Goal: Task Accomplishment & Management: Complete application form

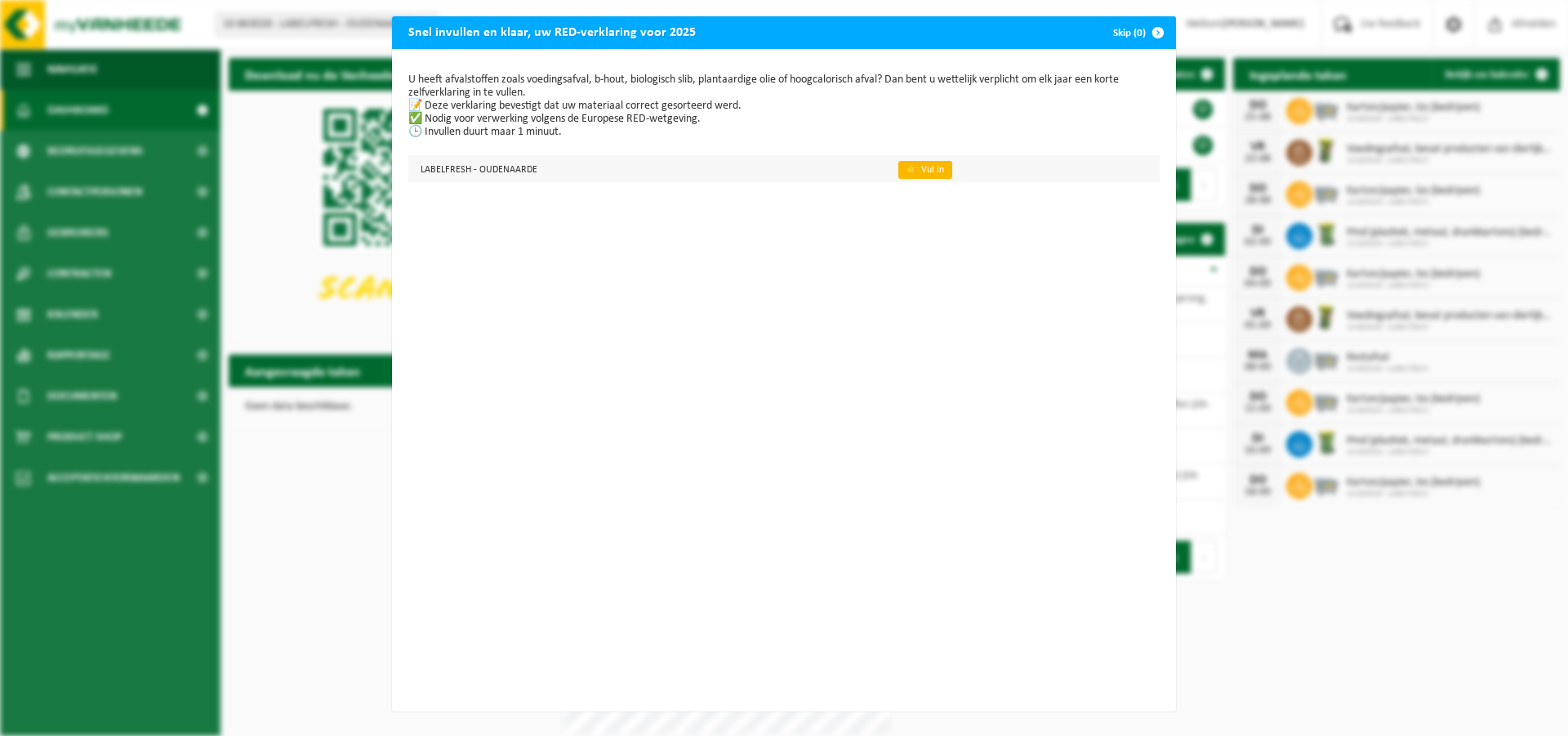
click at [923, 165] on link "👉 Vul in" at bounding box center [925, 169] width 54 height 18
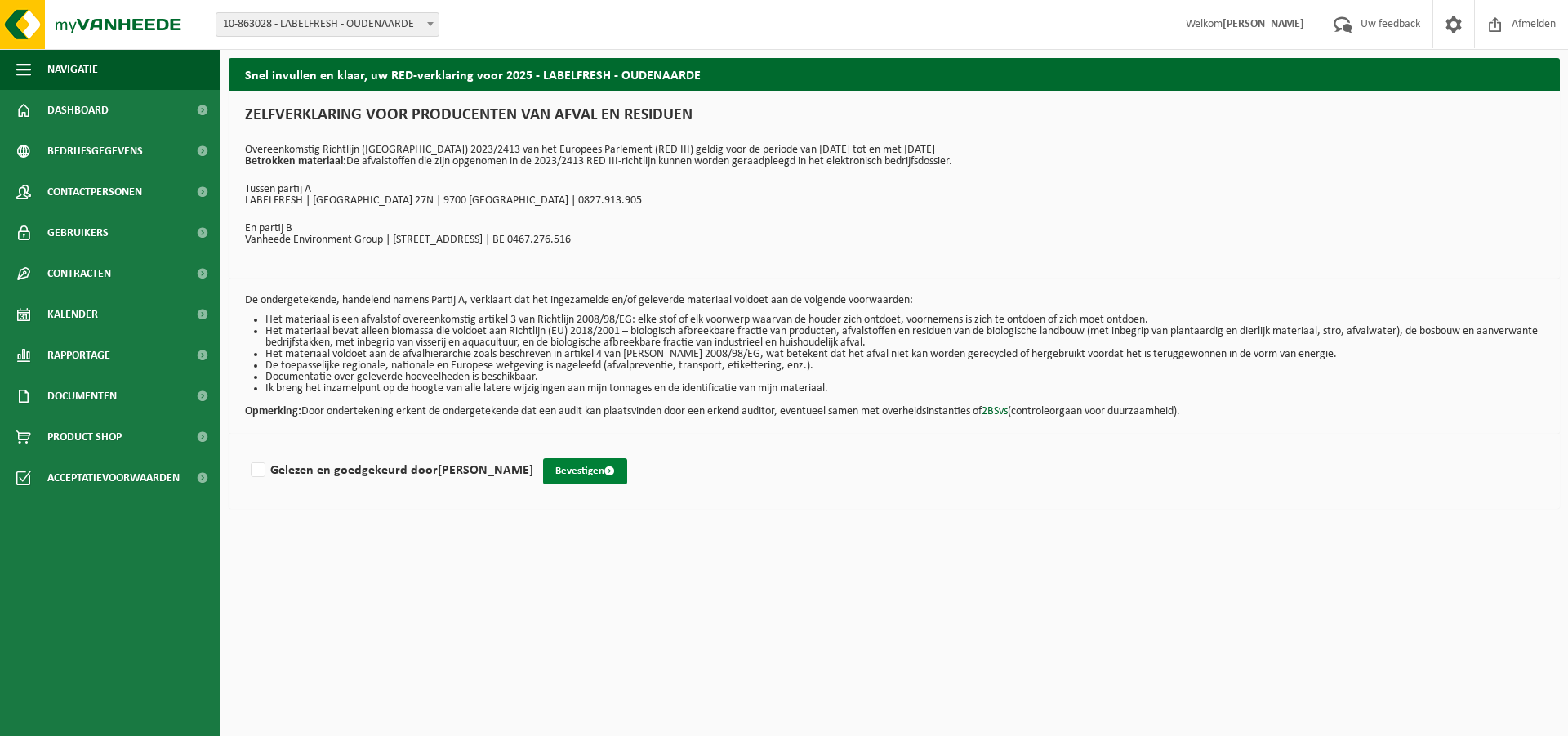
click at [546, 467] on button "Bevestigen" at bounding box center [585, 471] width 84 height 26
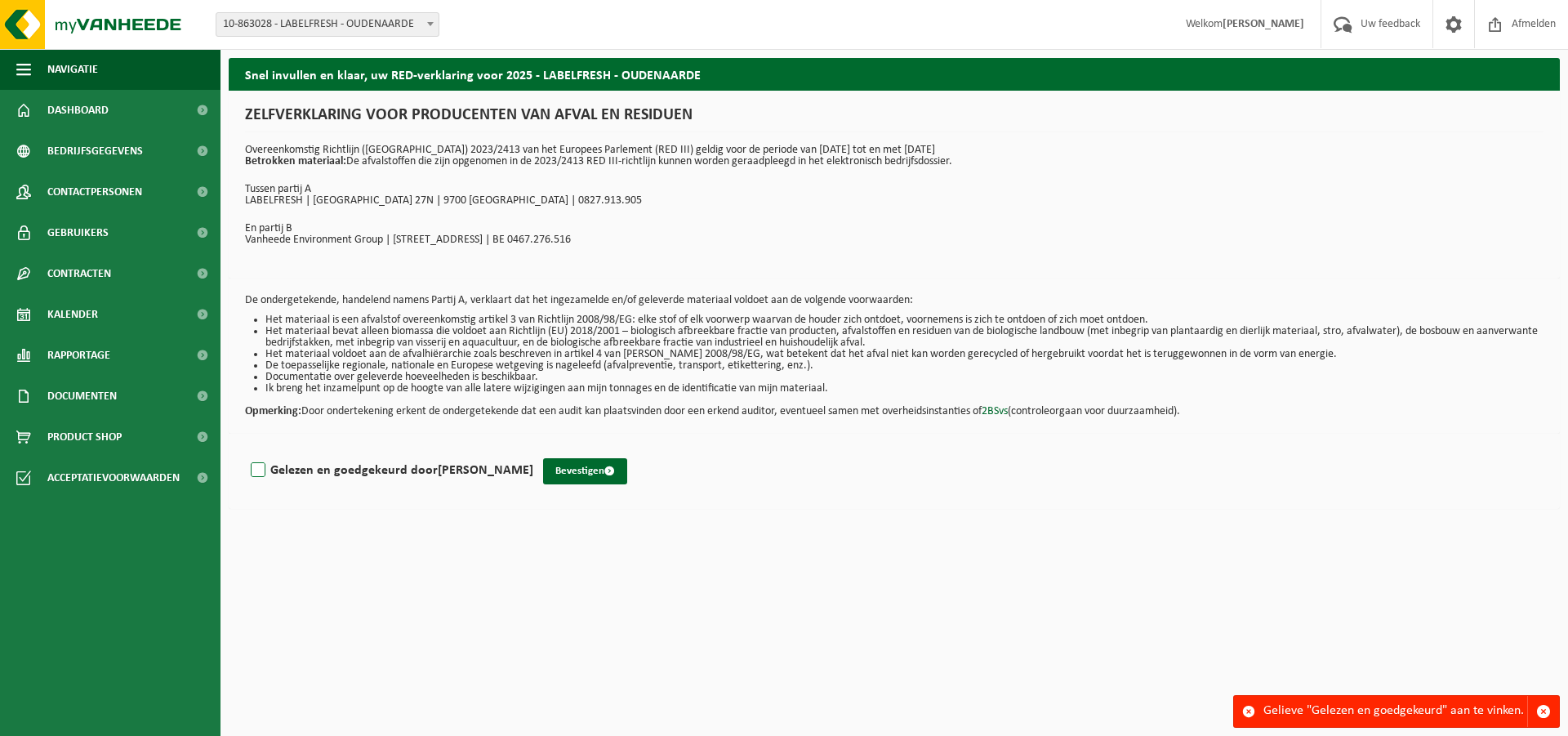
drag, startPoint x: 254, startPoint y: 475, endPoint x: 291, endPoint y: 466, distance: 38.1
click at [255, 472] on label "Gelezen en goedgekeurd door JELEEN ROOS" at bounding box center [390, 470] width 286 height 25
click at [533, 450] on input "Gelezen en goedgekeurd door JELEEN ROOS" at bounding box center [533, 450] width 1 height 1
checkbox input "true"
click at [543, 472] on button "Bevestigen" at bounding box center [585, 471] width 84 height 26
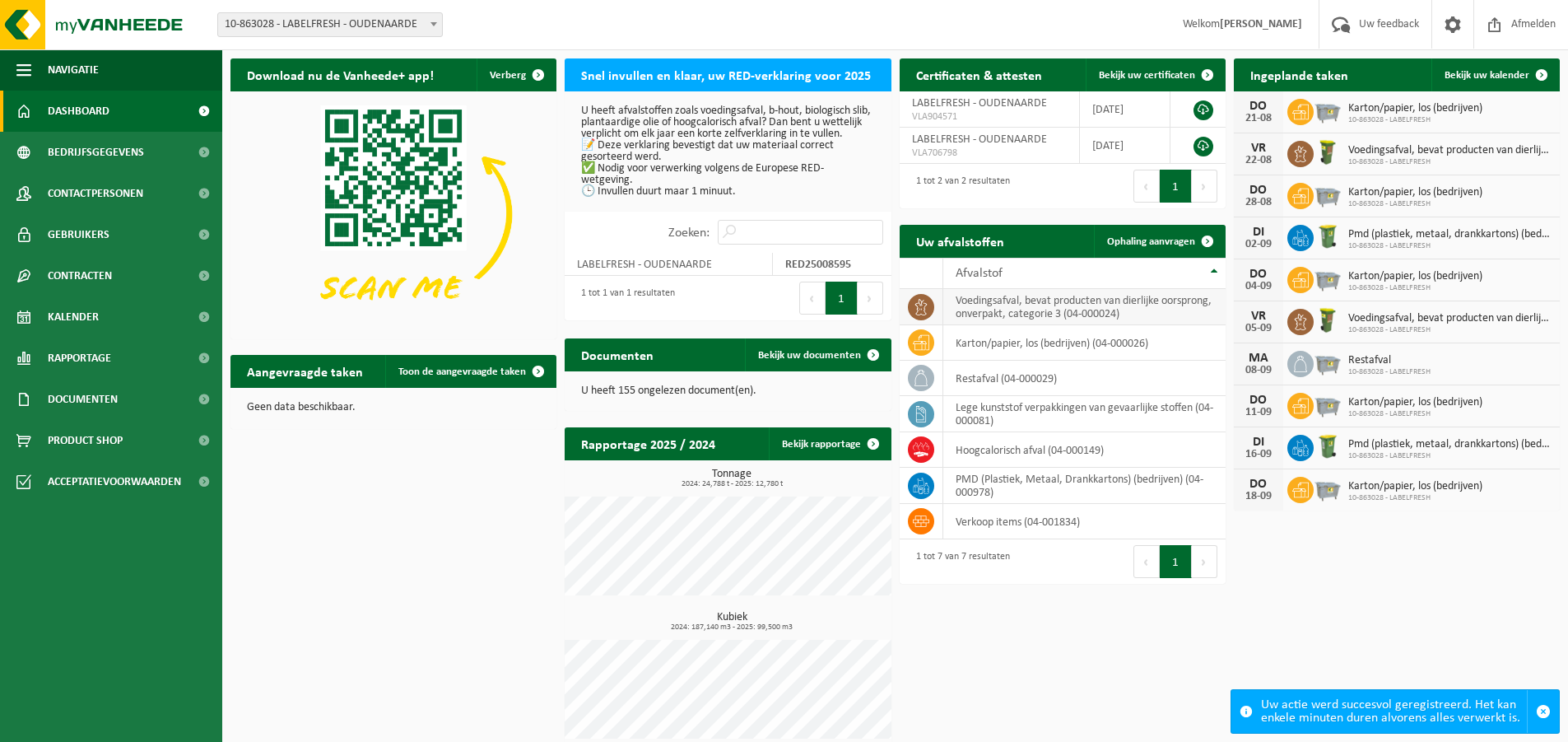
click at [925, 310] on icon at bounding box center [921, 307] width 16 height 16
click at [118, 279] on link "Contracten" at bounding box center [111, 276] width 222 height 41
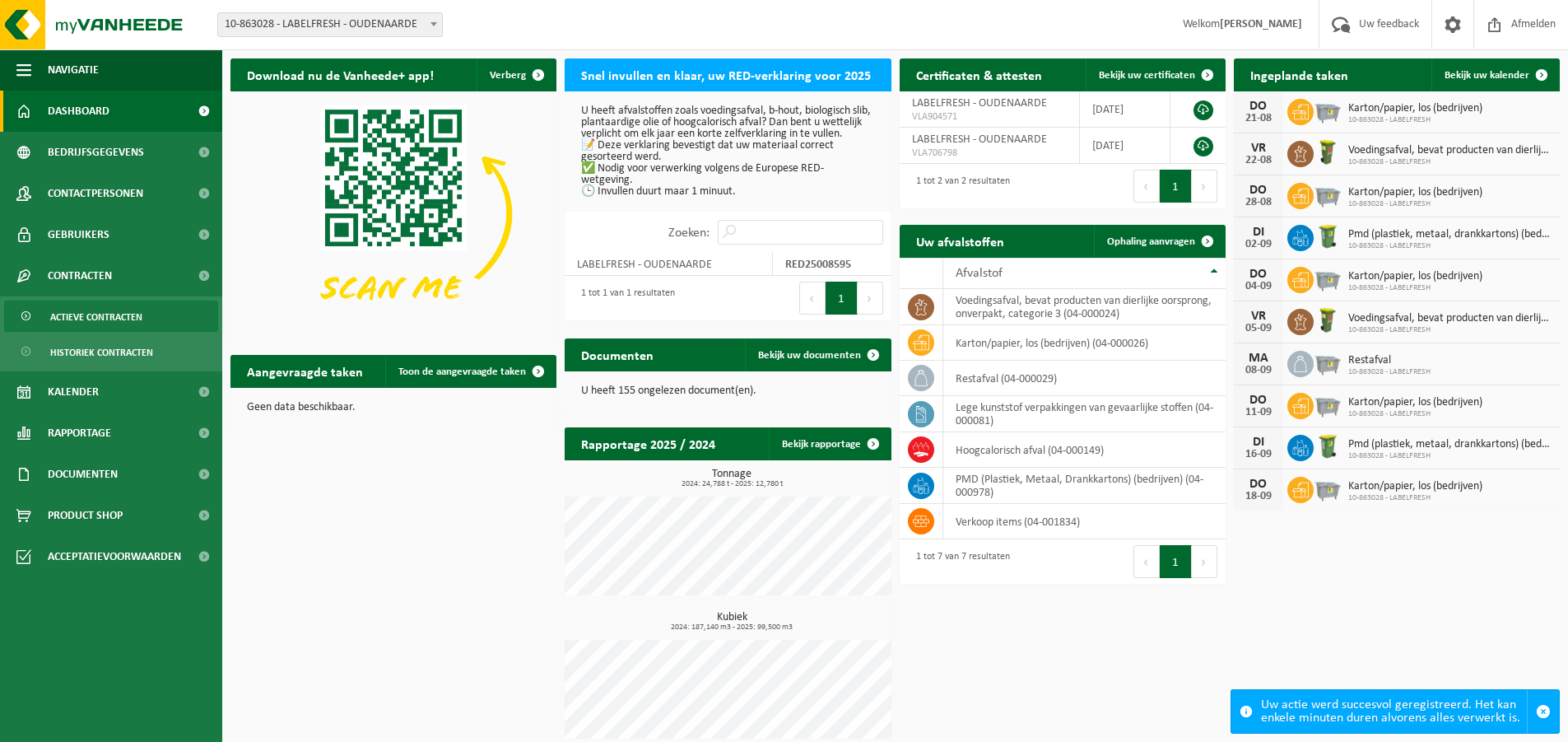
click at [106, 315] on span "Actieve contracten" at bounding box center [96, 317] width 92 height 32
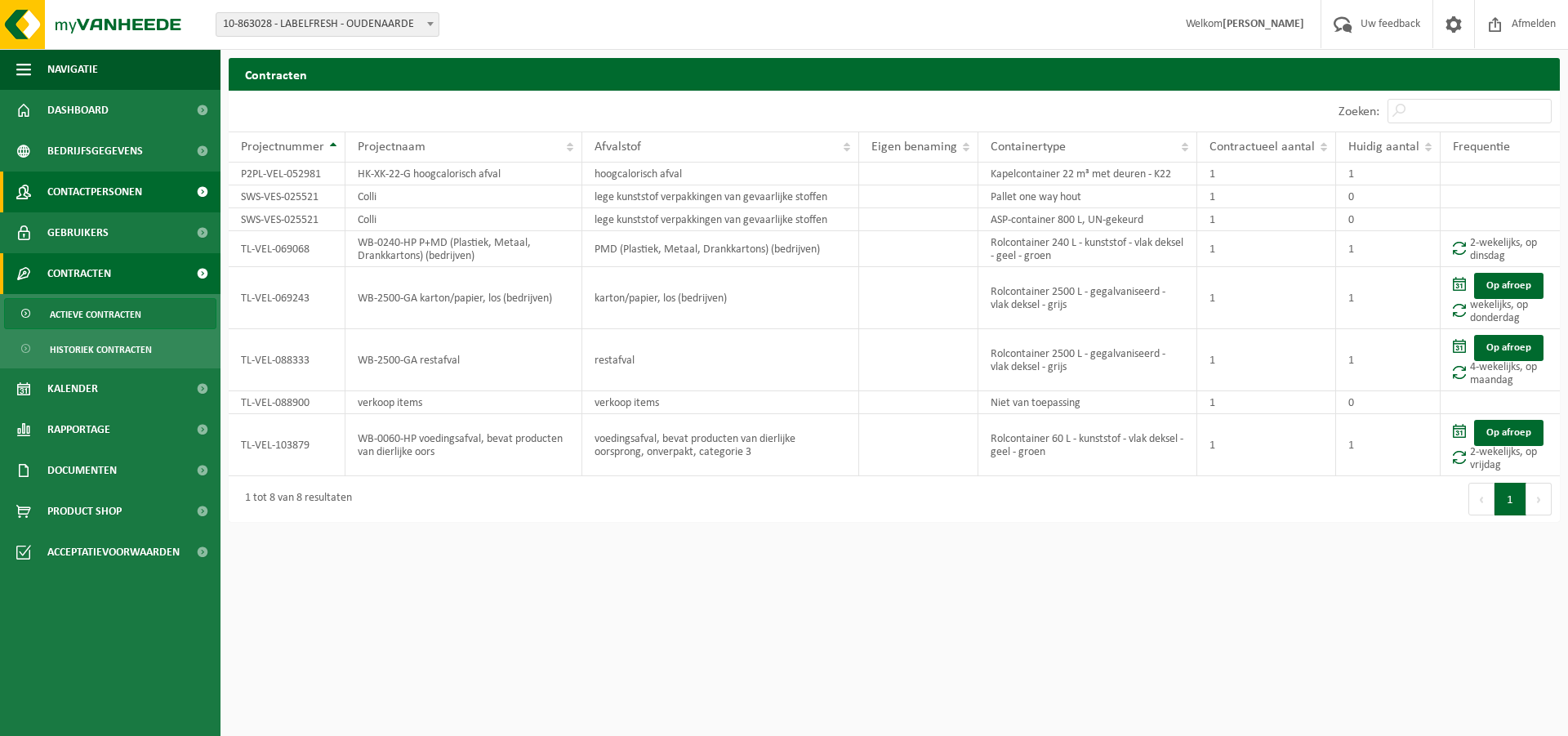
click at [112, 188] on span "Contactpersonen" at bounding box center [95, 192] width 95 height 41
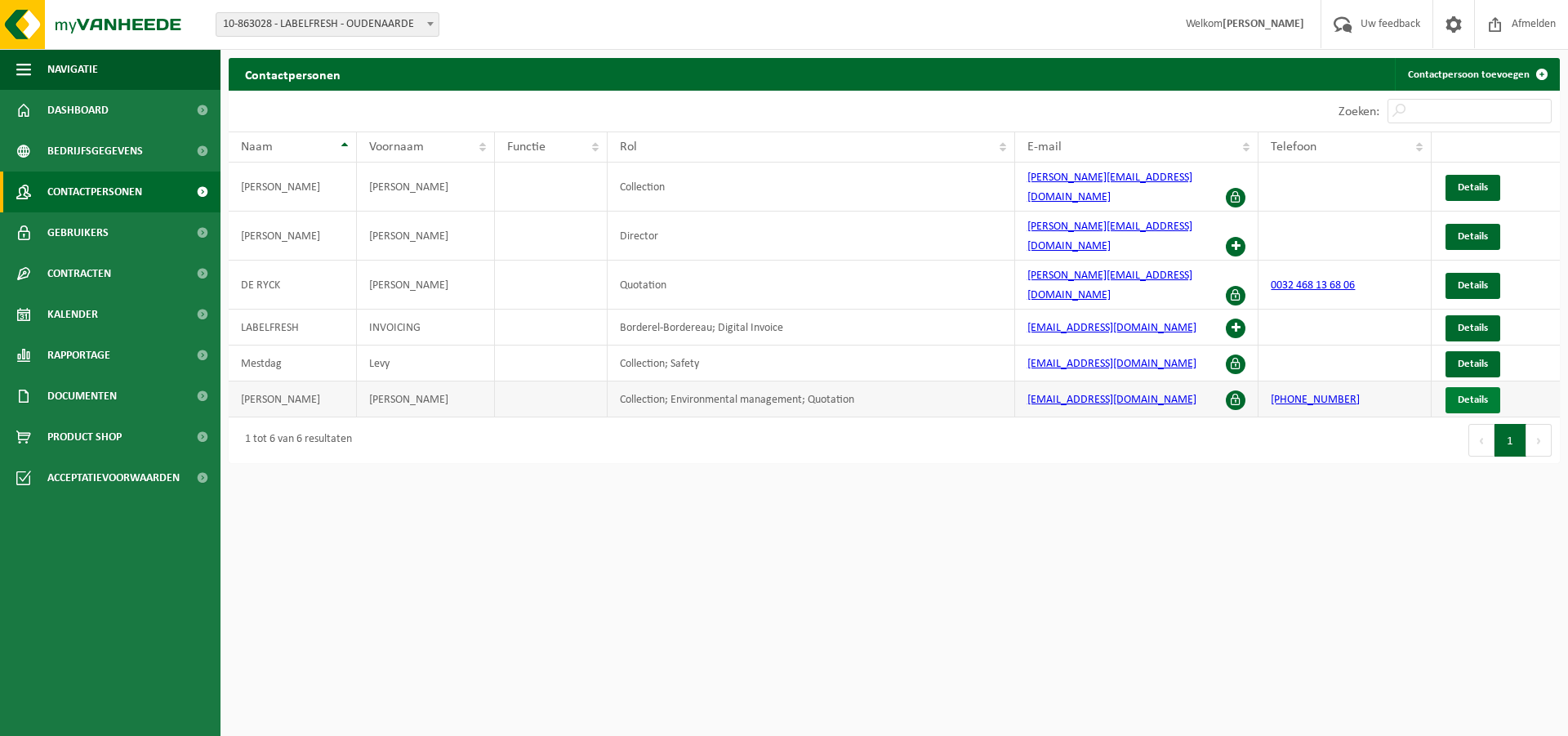
click at [1473, 395] on span "Details" at bounding box center [1473, 400] width 30 height 11
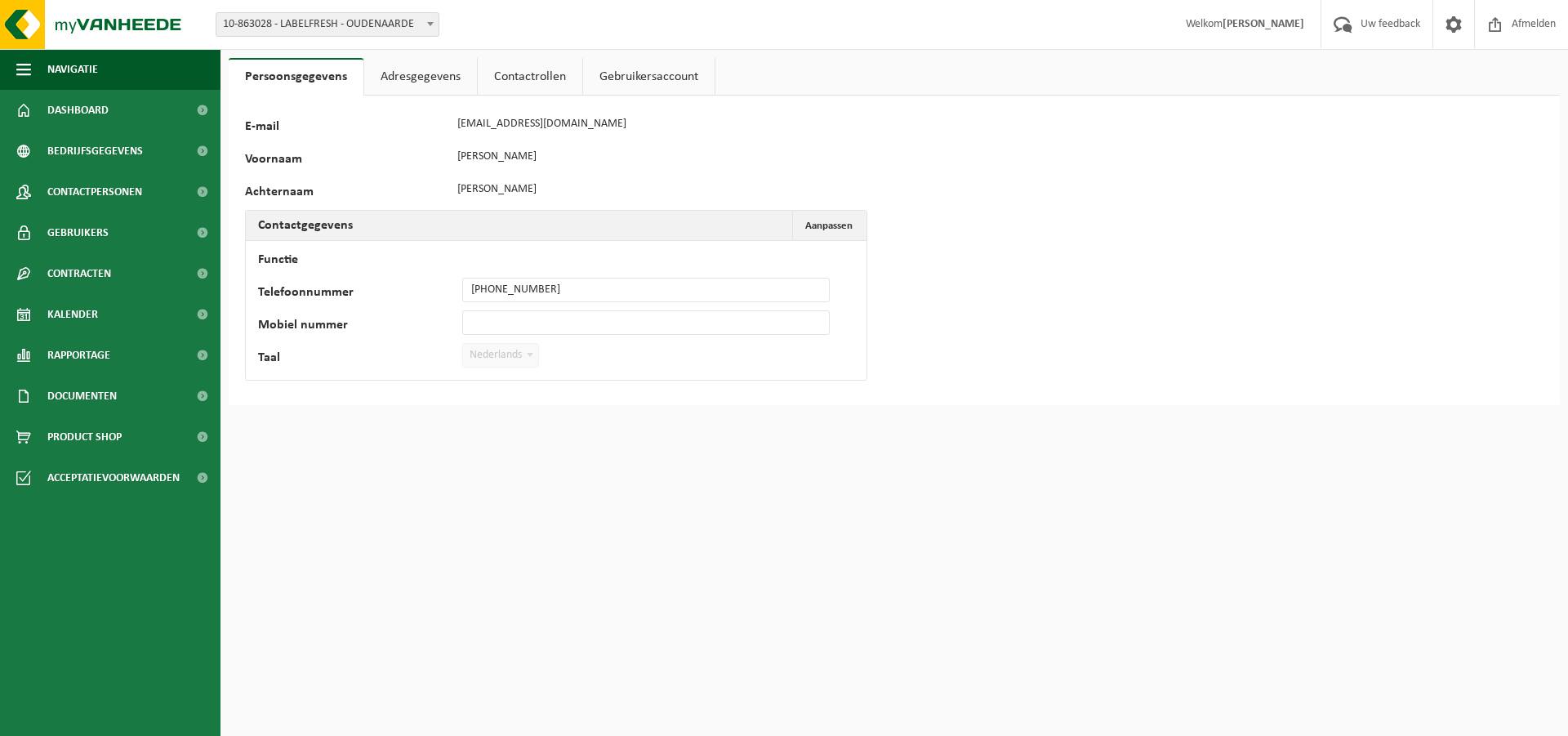
click at [411, 79] on link "Adresgegevens" at bounding box center [420, 77] width 112 height 37
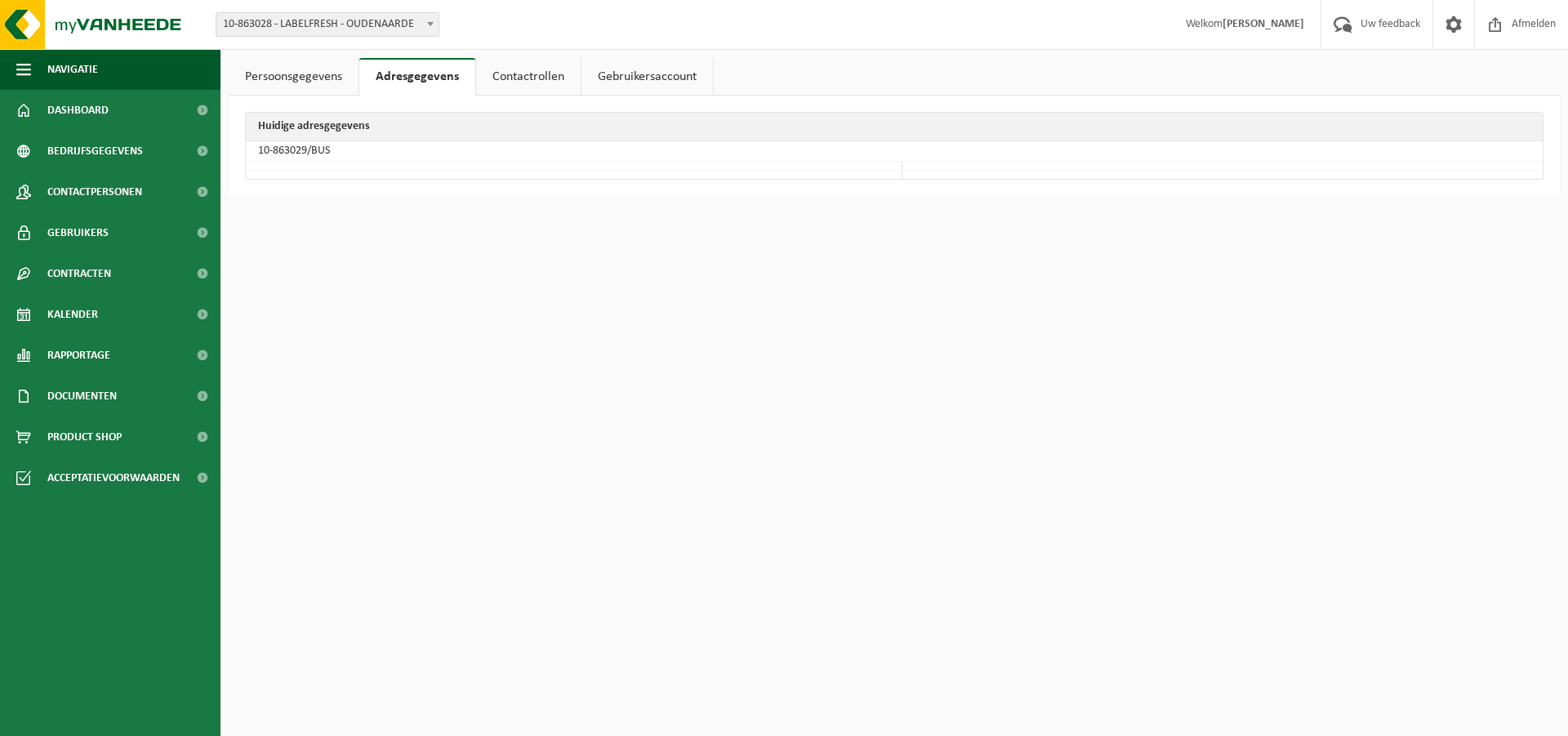
click at [534, 75] on link "Contactrollen" at bounding box center [528, 77] width 105 height 37
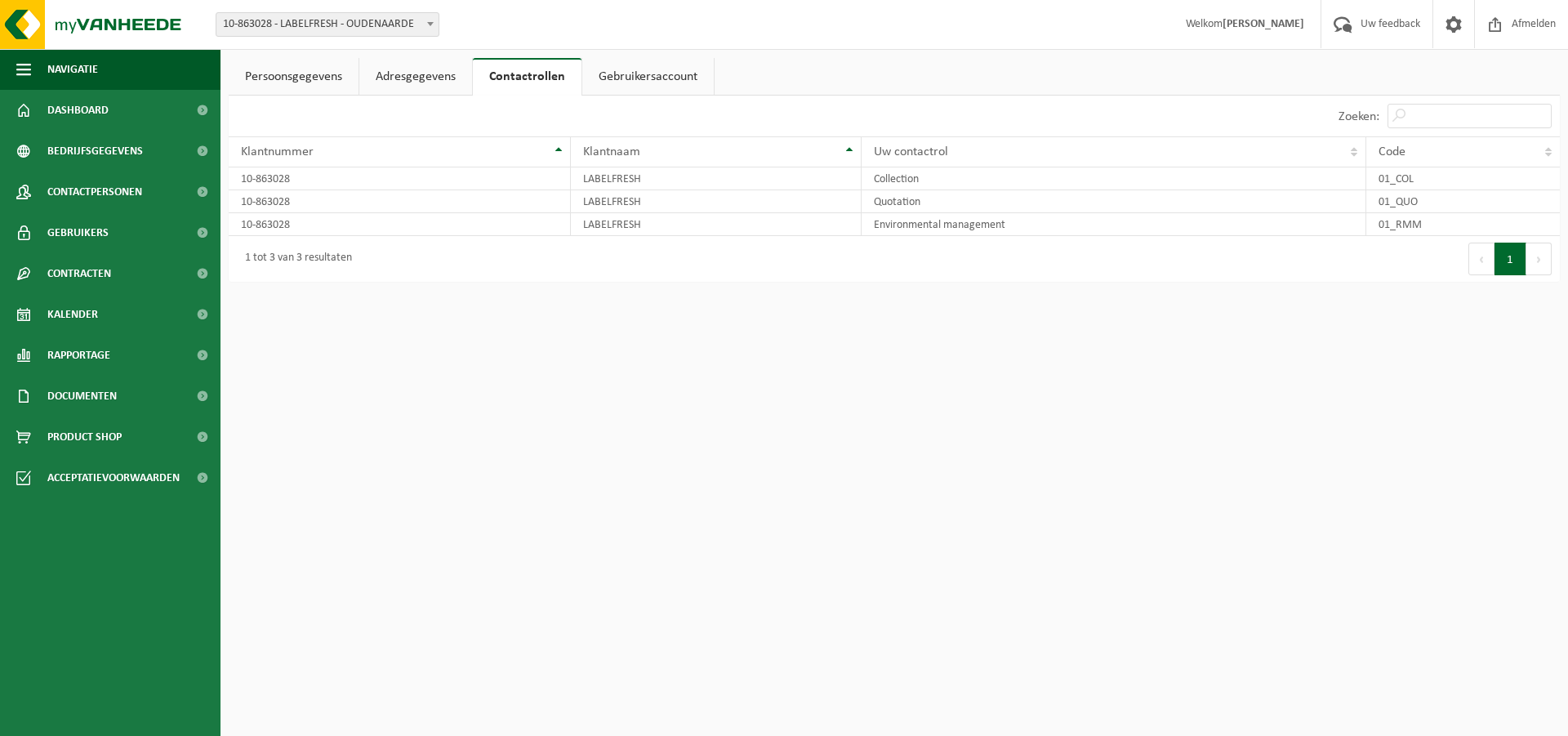
click at [675, 68] on link "Gebruikersaccount" at bounding box center [648, 77] width 132 height 37
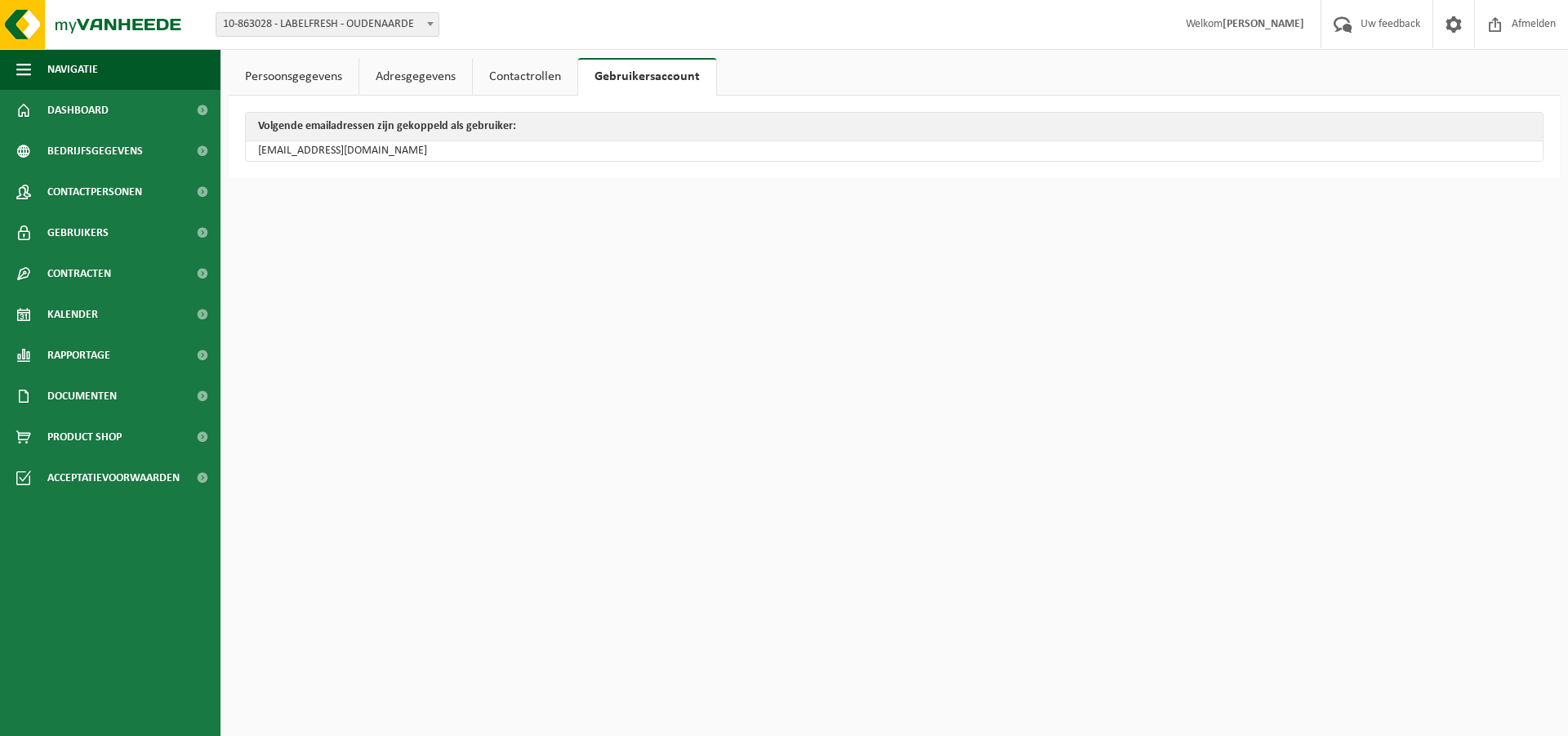
click at [280, 69] on link "Persoonsgegevens" at bounding box center [294, 77] width 130 height 37
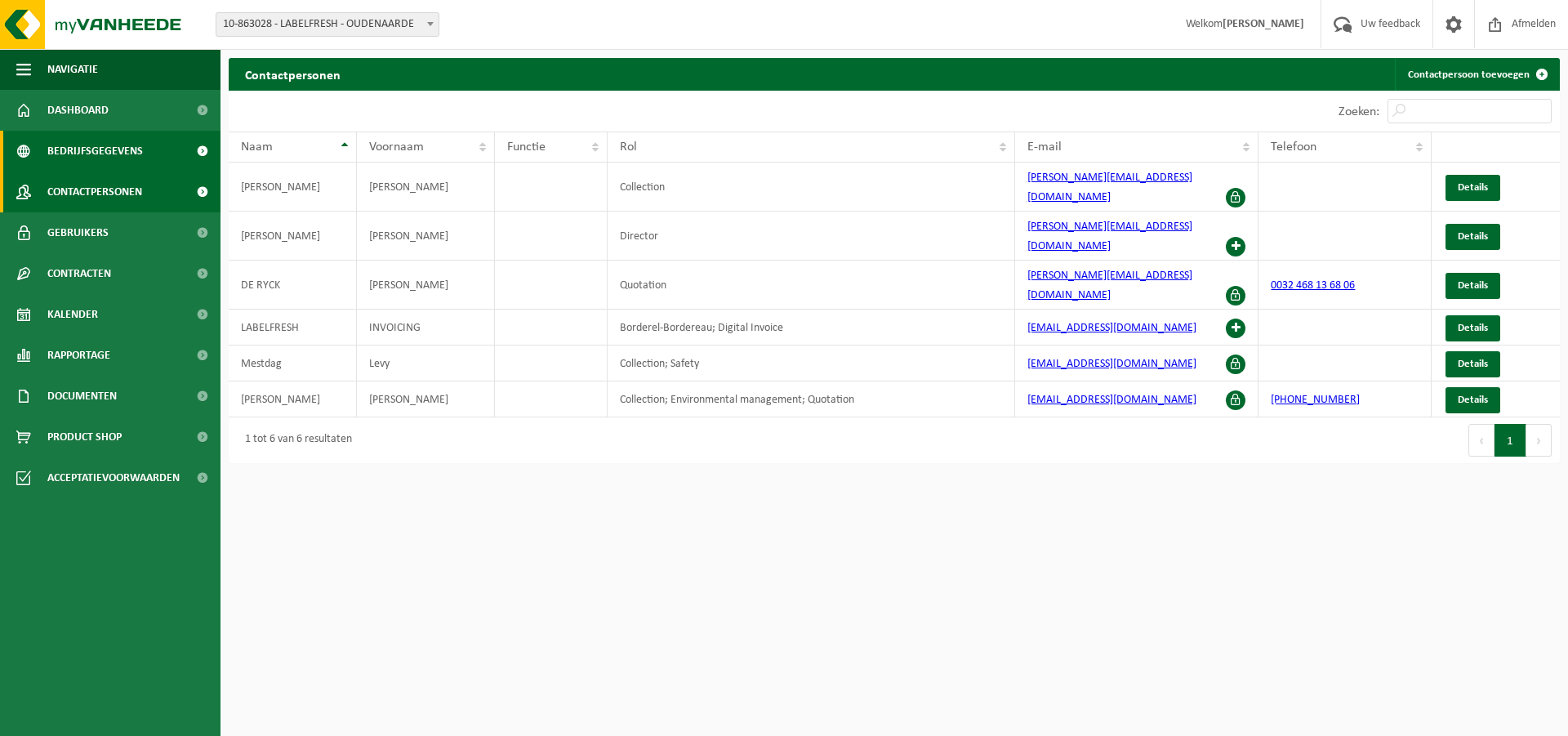
click at [123, 150] on span "Bedrijfsgegevens" at bounding box center [95, 151] width 95 height 41
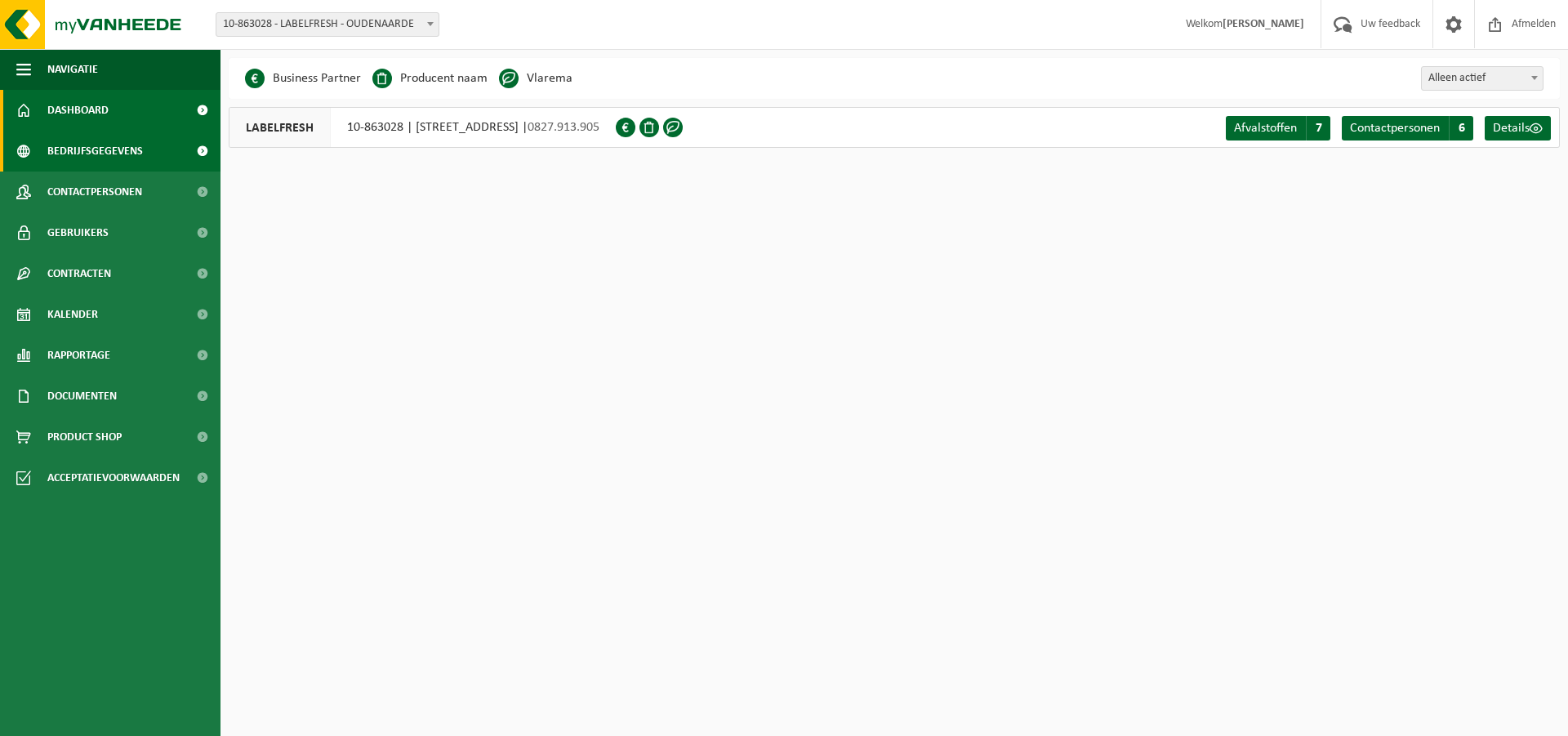
click at [89, 104] on span "Dashboard" at bounding box center [78, 110] width 61 height 41
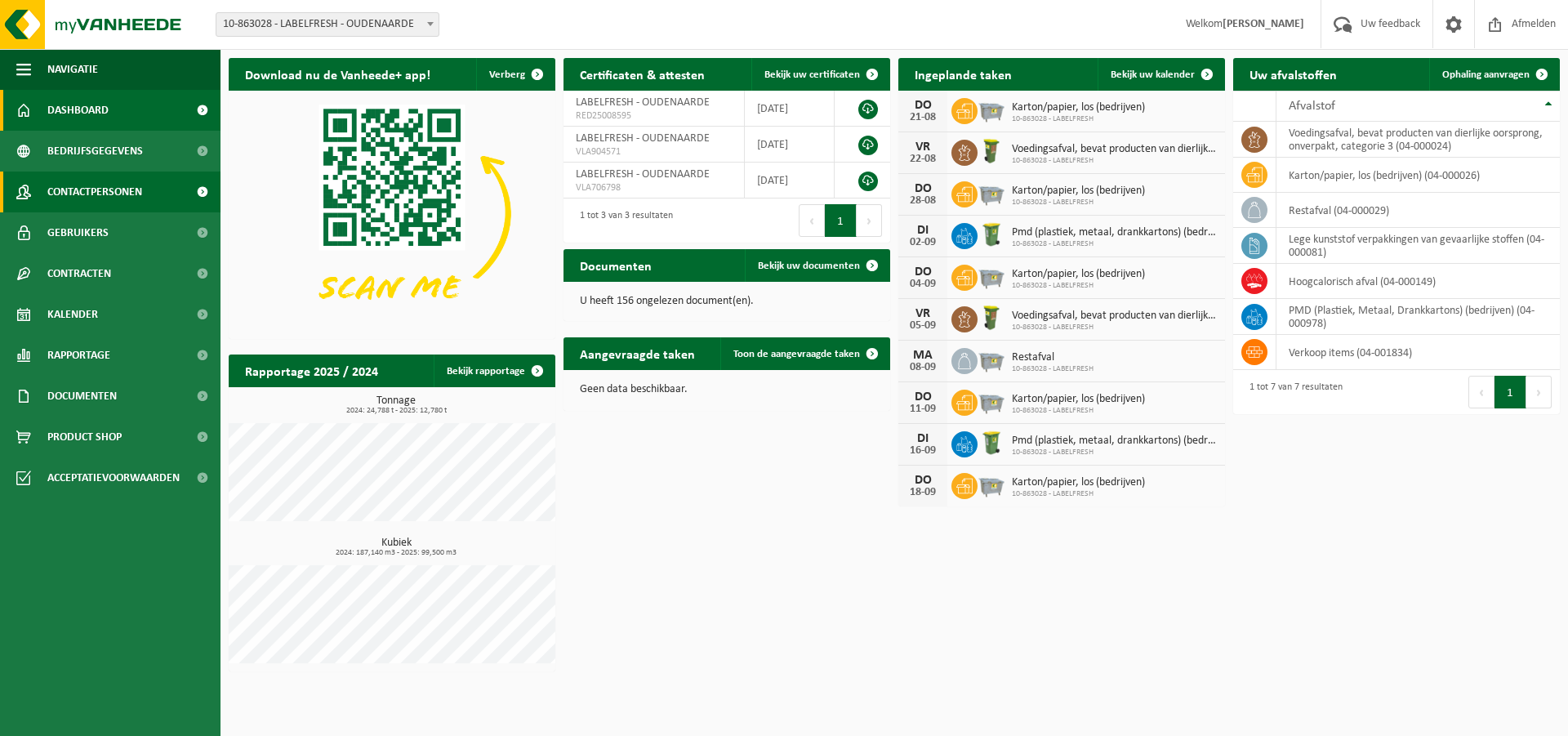
click at [73, 191] on span "Contactpersonen" at bounding box center [95, 192] width 95 height 41
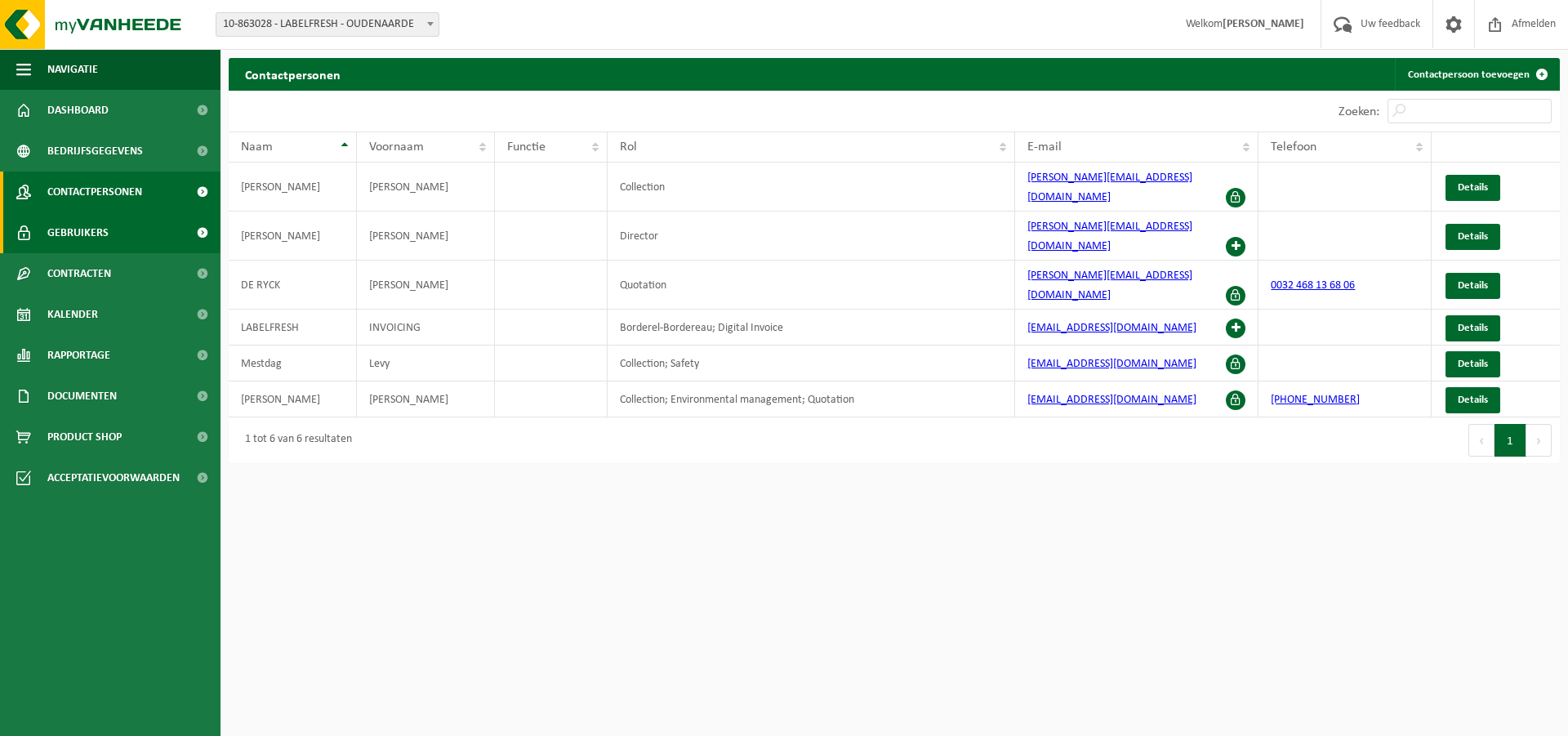
click at [90, 234] on span "Gebruikers" at bounding box center [78, 232] width 61 height 41
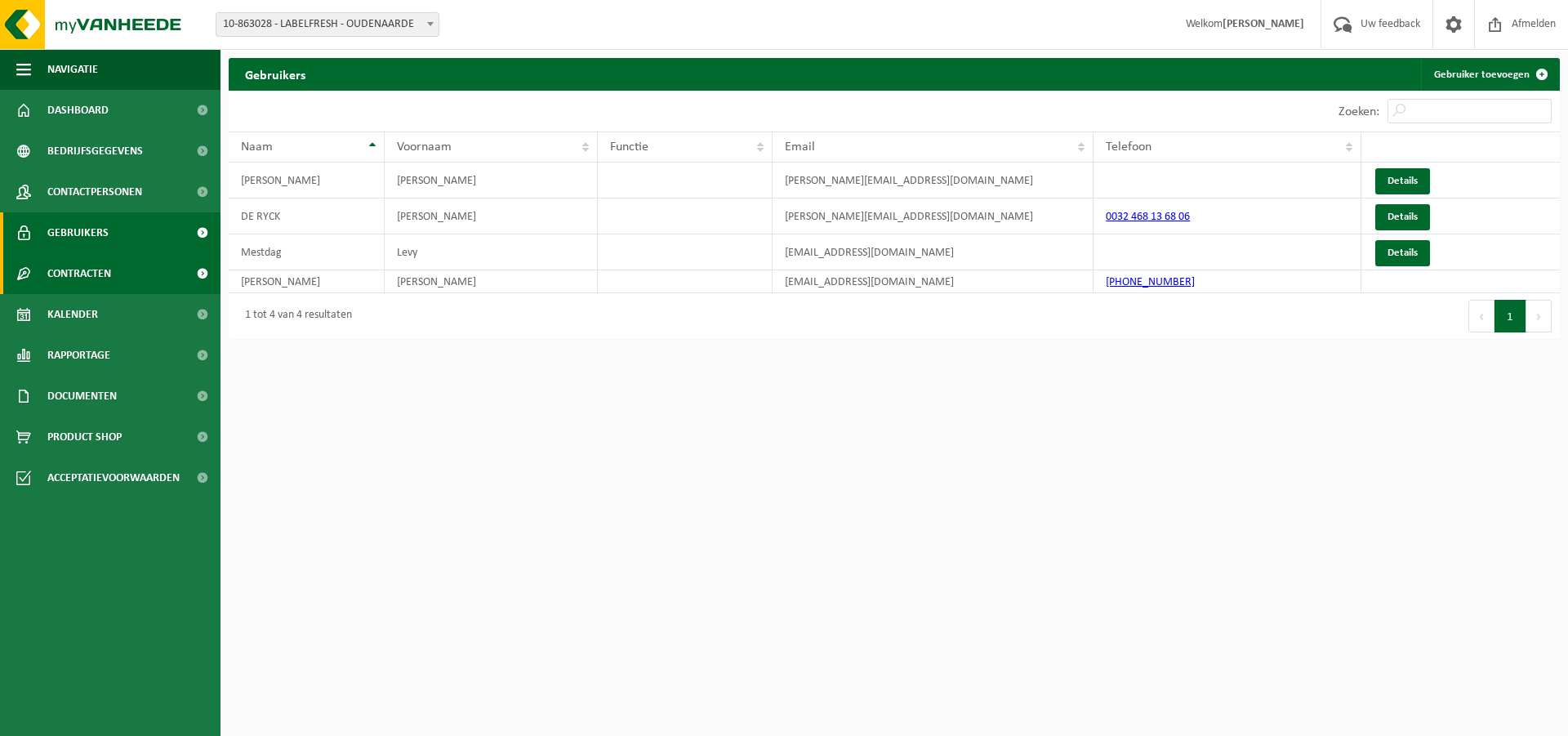
click at [95, 279] on span "Contracten" at bounding box center [79, 274] width 63 height 41
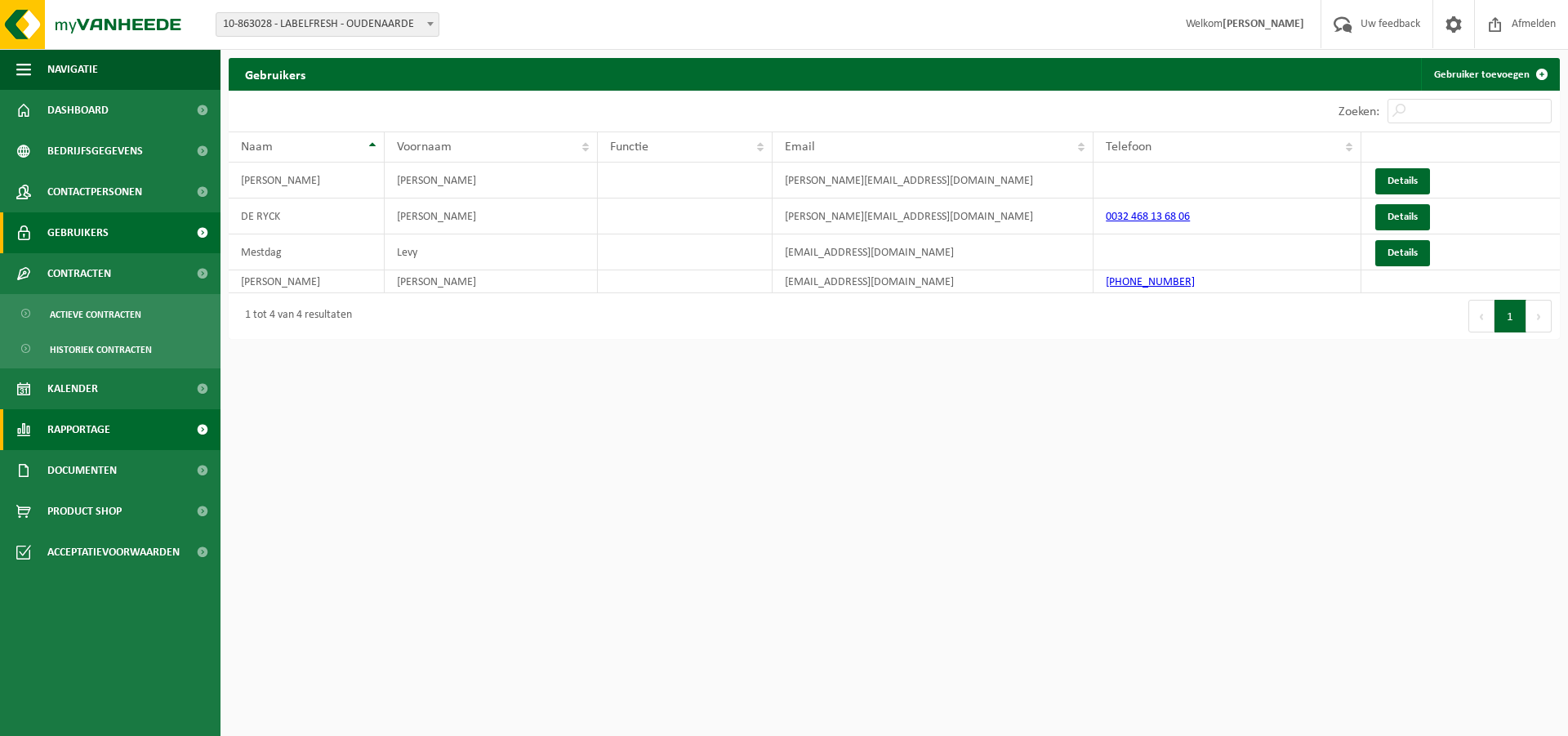
click at [95, 433] on span "Rapportage" at bounding box center [79, 429] width 63 height 41
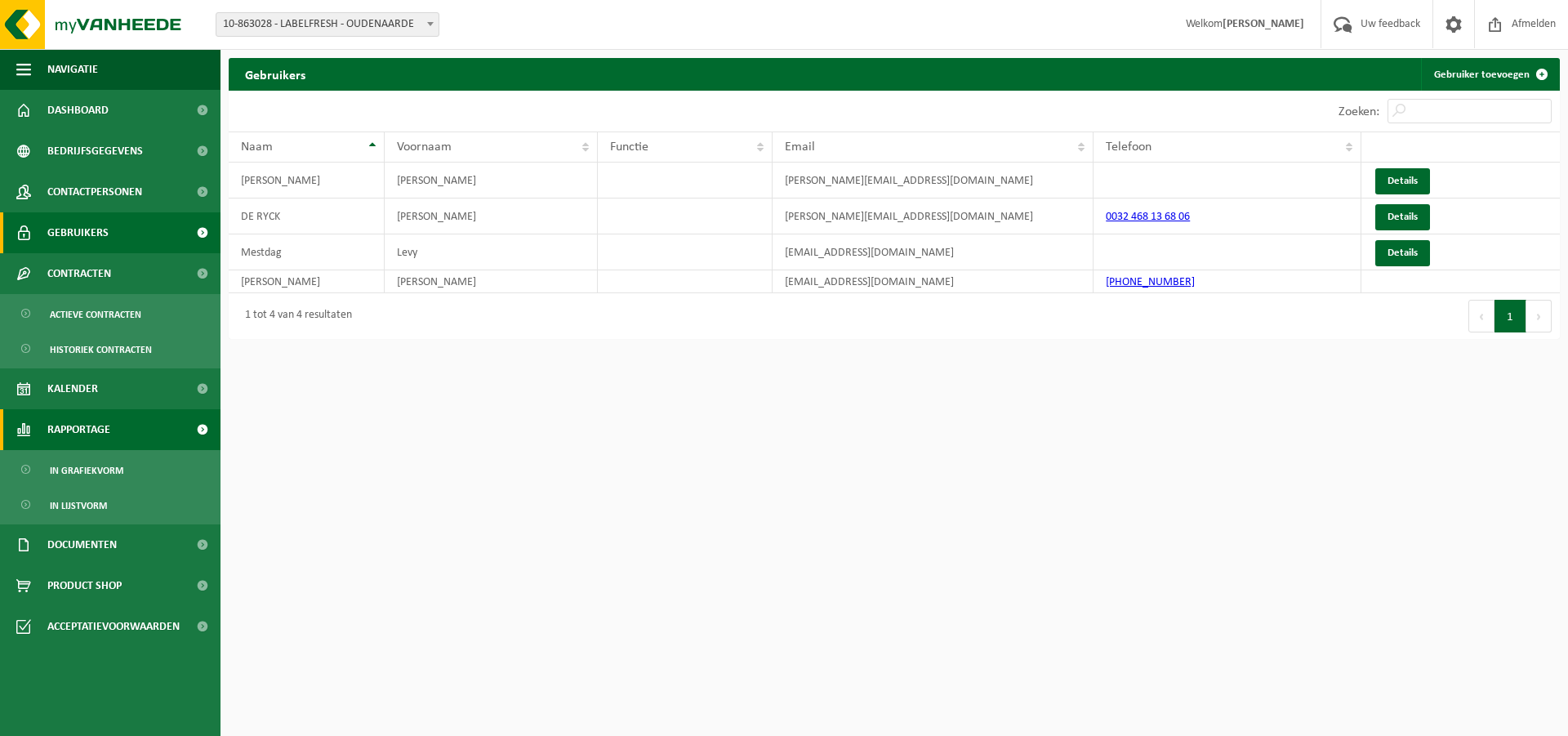
click at [123, 433] on link "Rapportage" at bounding box center [110, 429] width 220 height 41
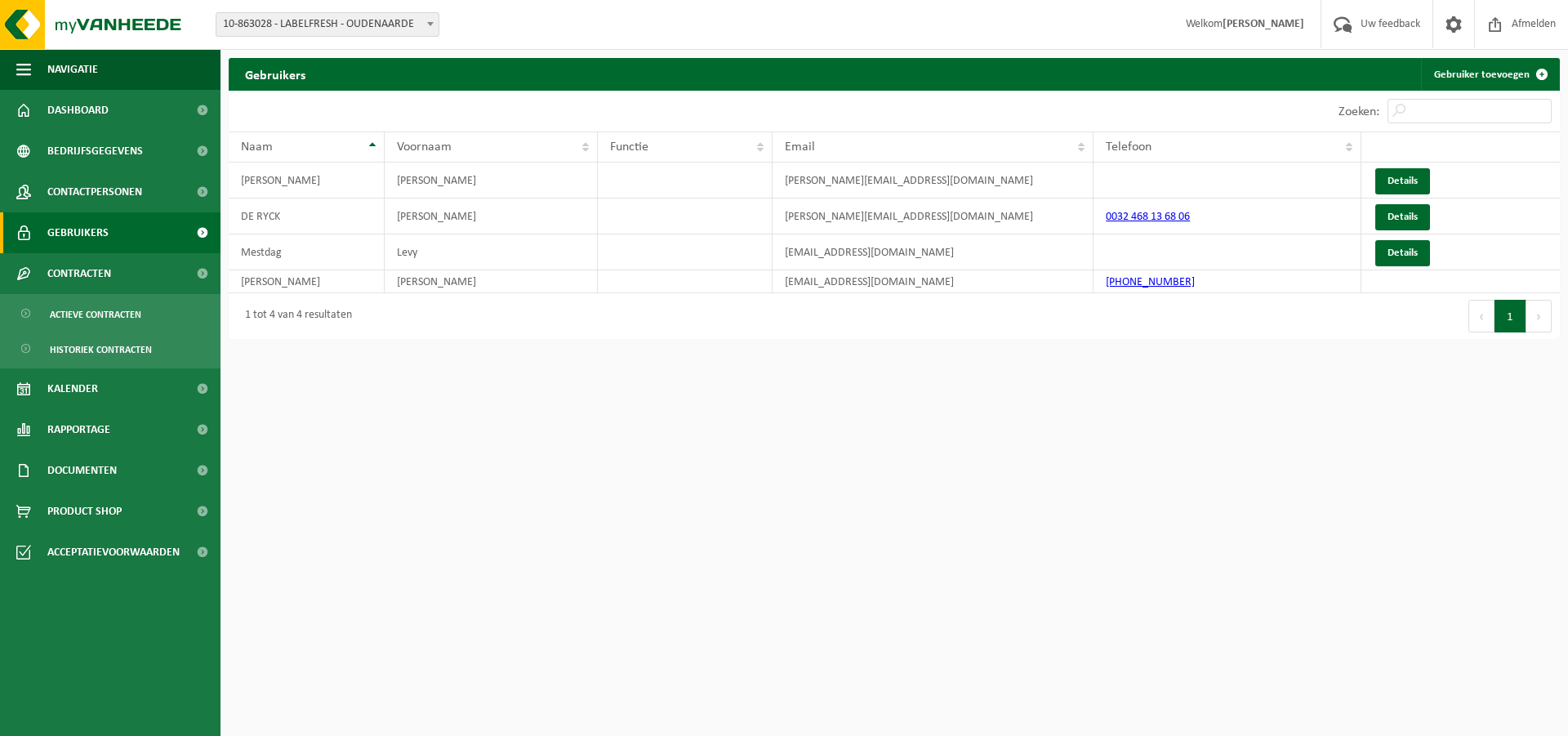
click at [128, 239] on link "Gebruikers" at bounding box center [110, 232] width 220 height 41
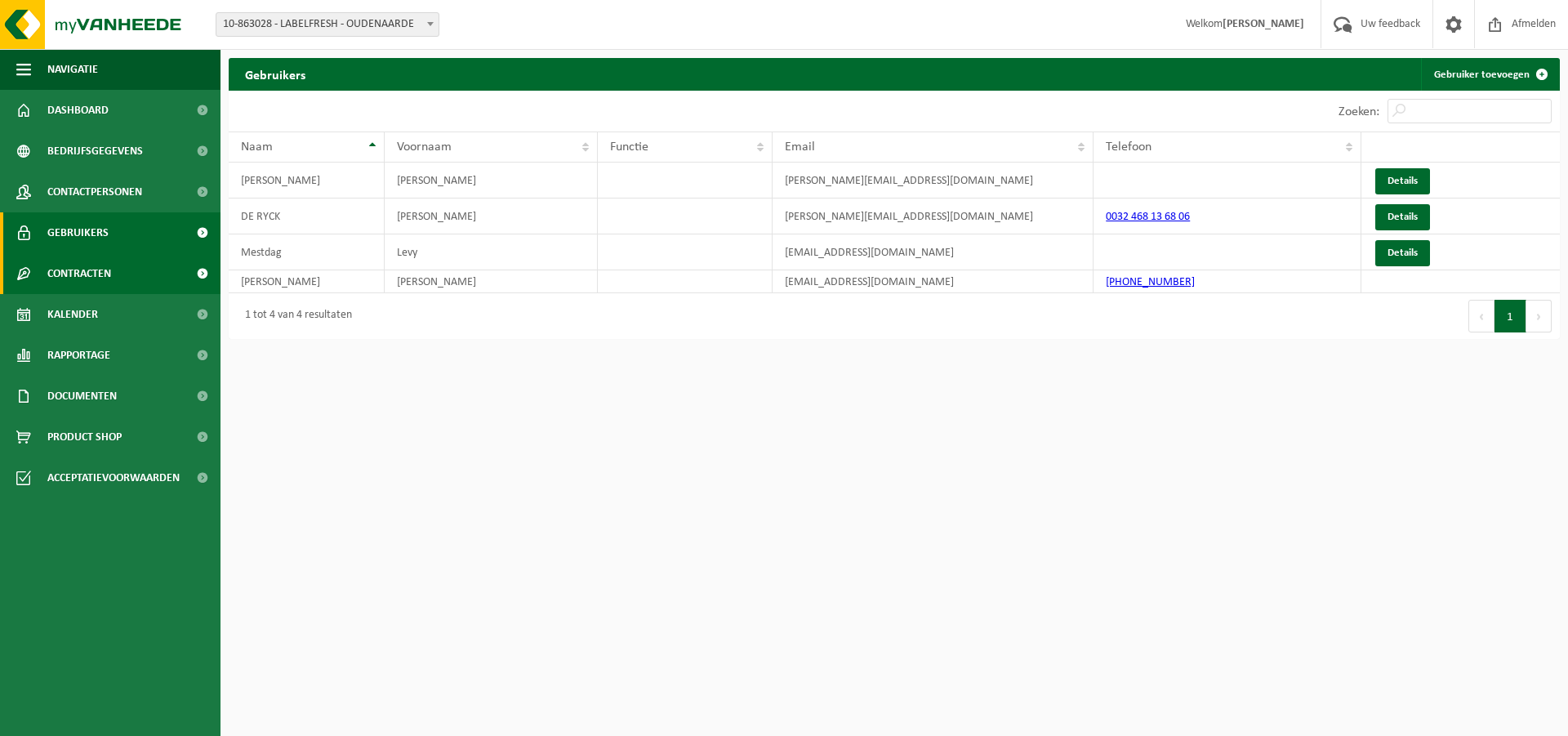
click at [87, 264] on span "Contracten" at bounding box center [79, 274] width 63 height 41
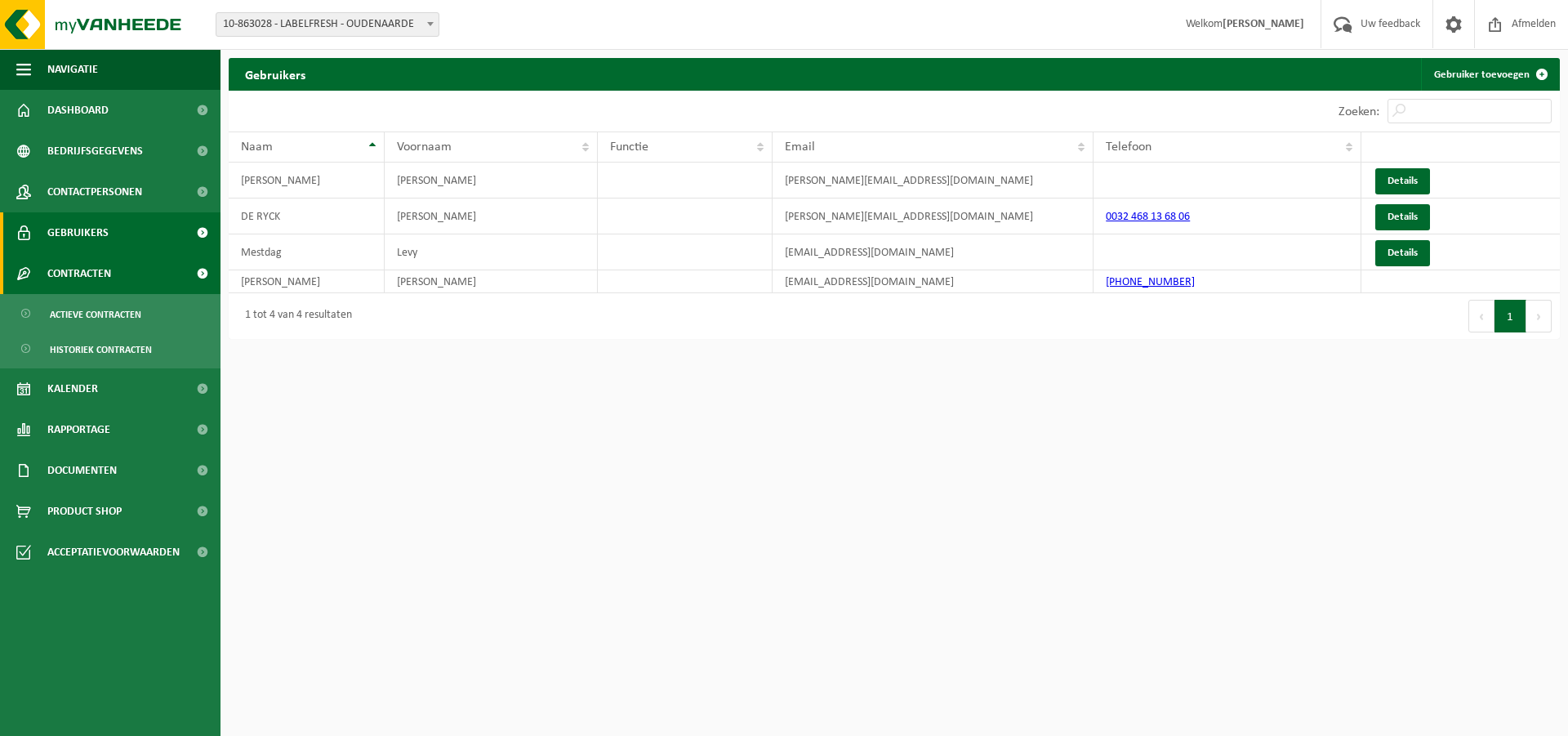
click at [107, 261] on span "Contracten" at bounding box center [79, 274] width 63 height 41
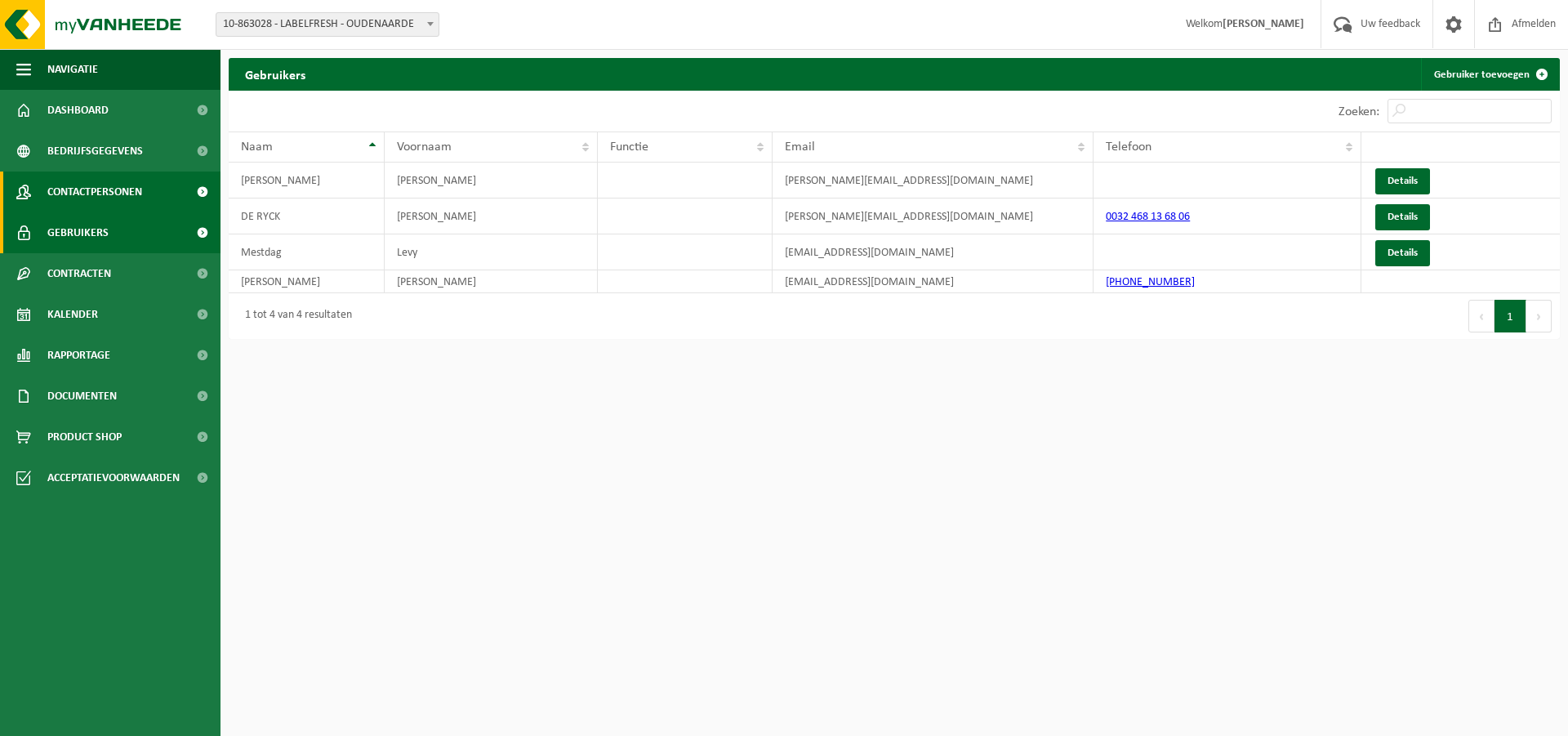
click at [128, 194] on span "Contactpersonen" at bounding box center [95, 192] width 95 height 41
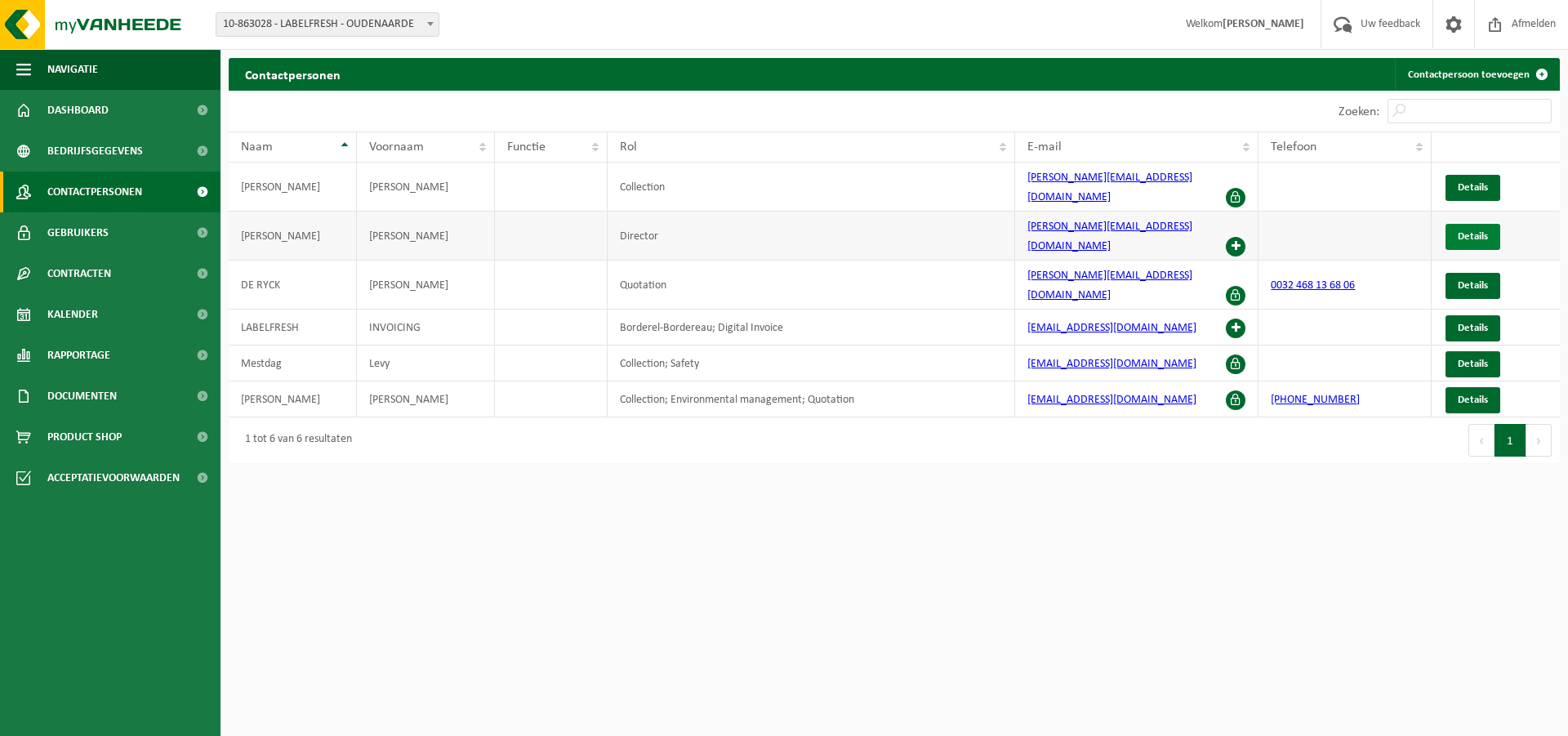
click at [1490, 224] on link "Details" at bounding box center [1473, 237] width 55 height 26
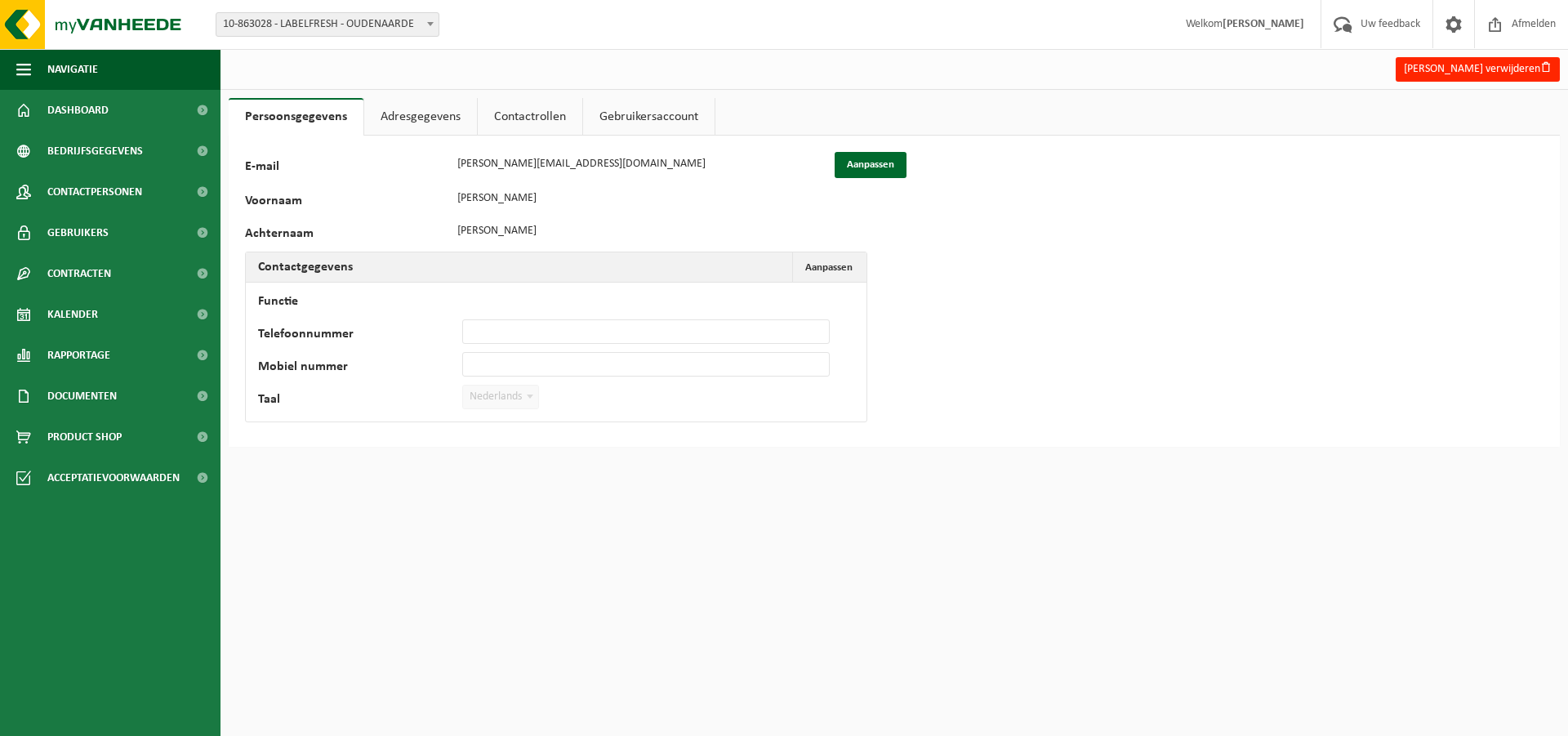
click at [645, 111] on link "Gebruikersaccount" at bounding box center [649, 117] width 132 height 37
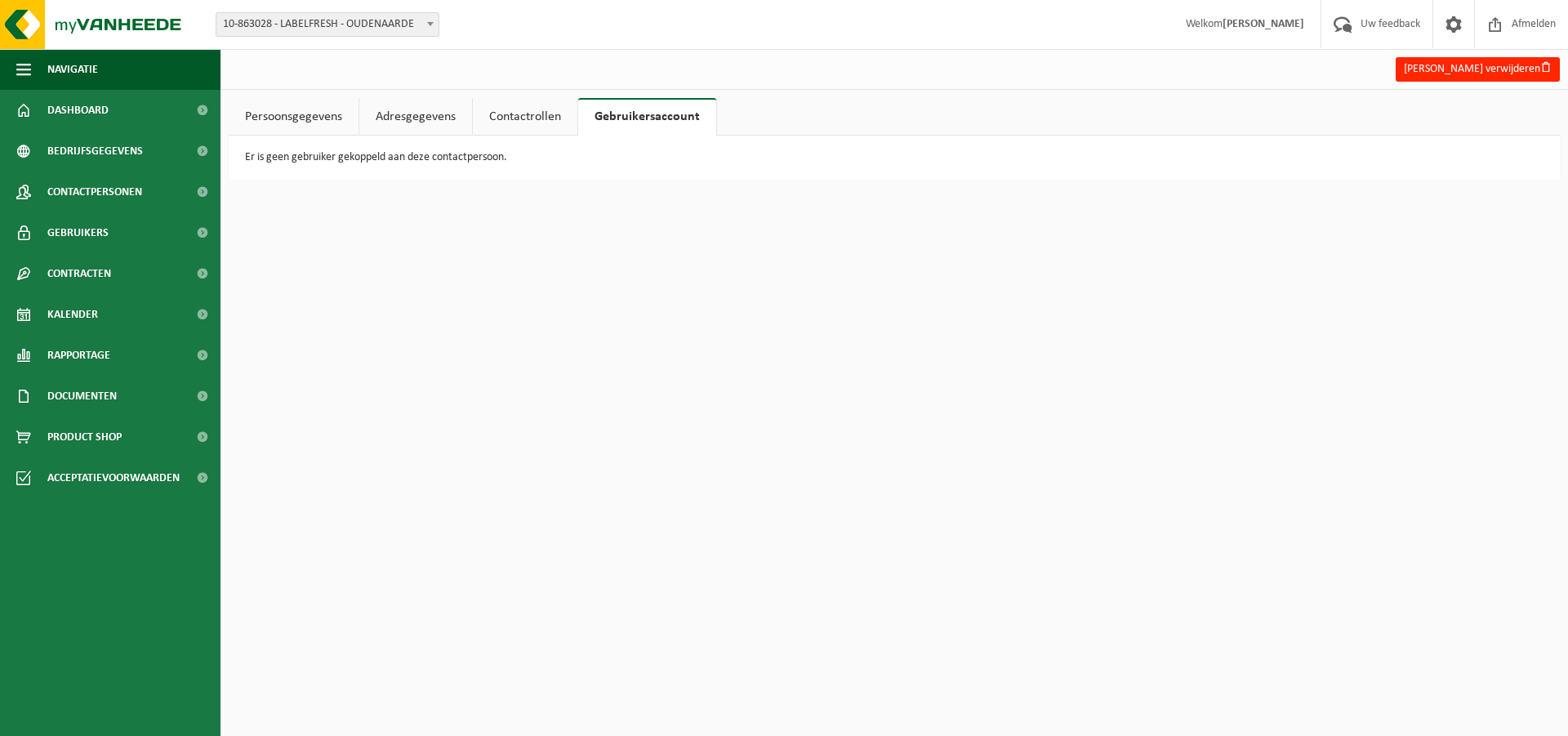
click at [525, 112] on link "Contactrollen" at bounding box center [525, 117] width 105 height 37
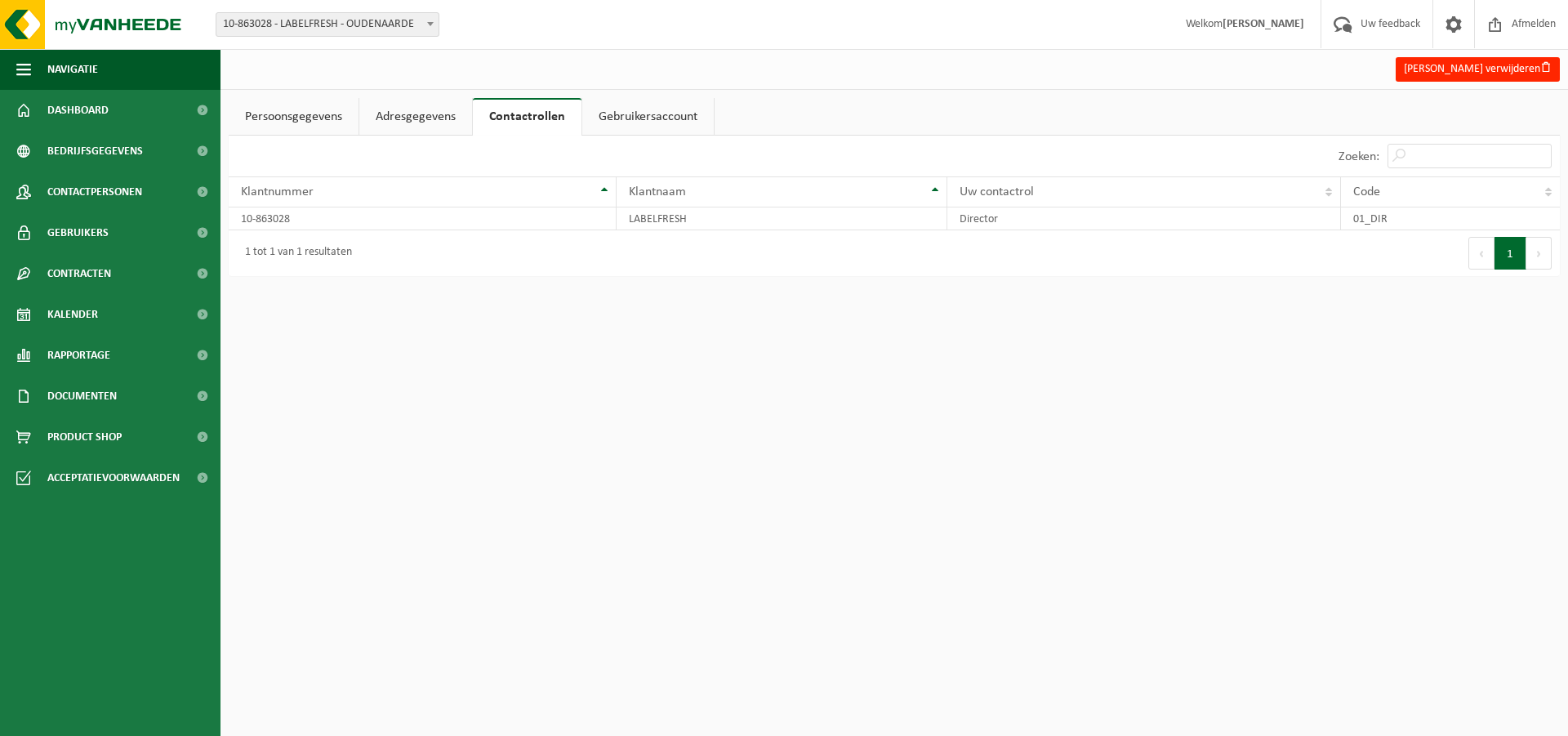
click at [391, 113] on link "Adresgegevens" at bounding box center [415, 117] width 112 height 37
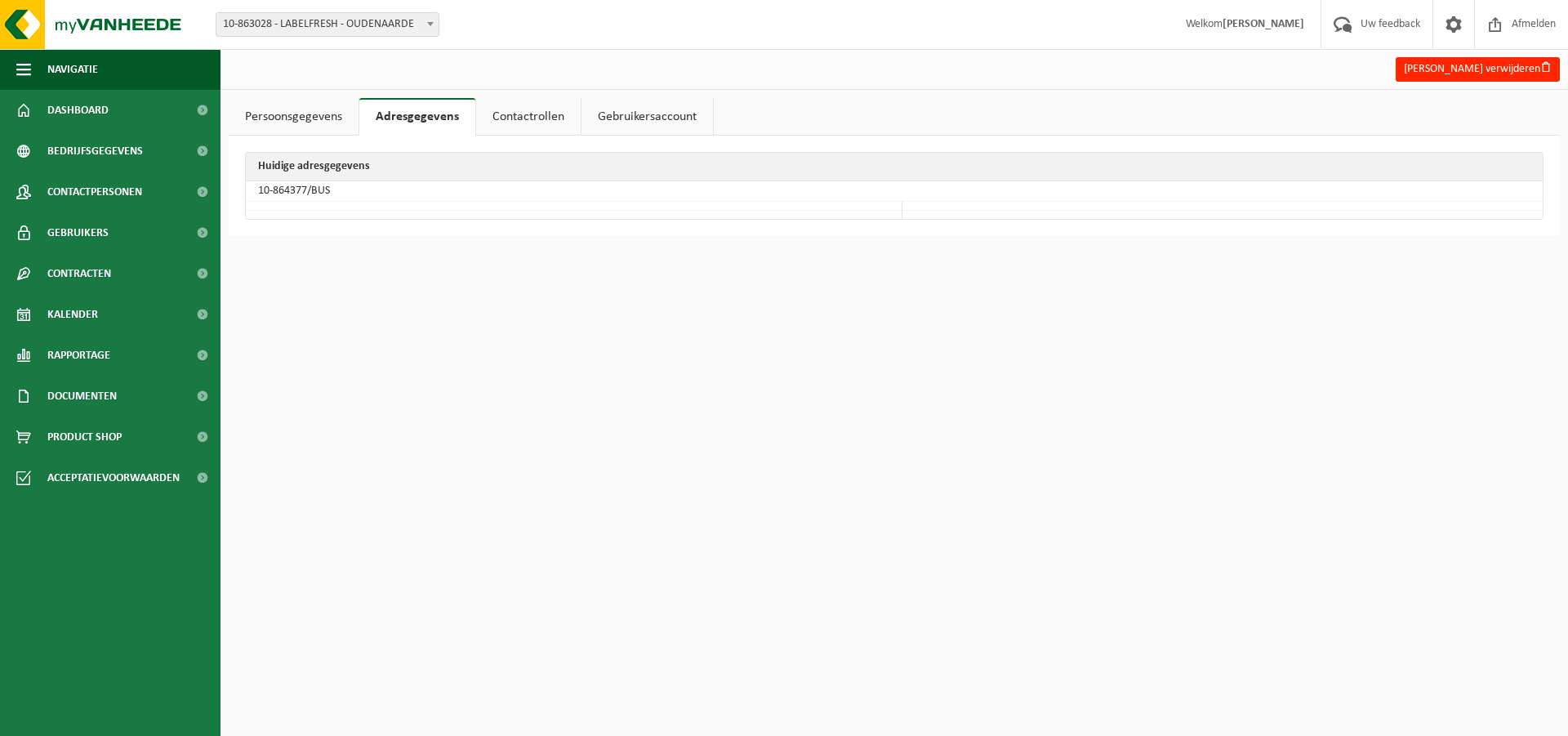
click at [565, 109] on link "Contactrollen" at bounding box center [528, 117] width 105 height 37
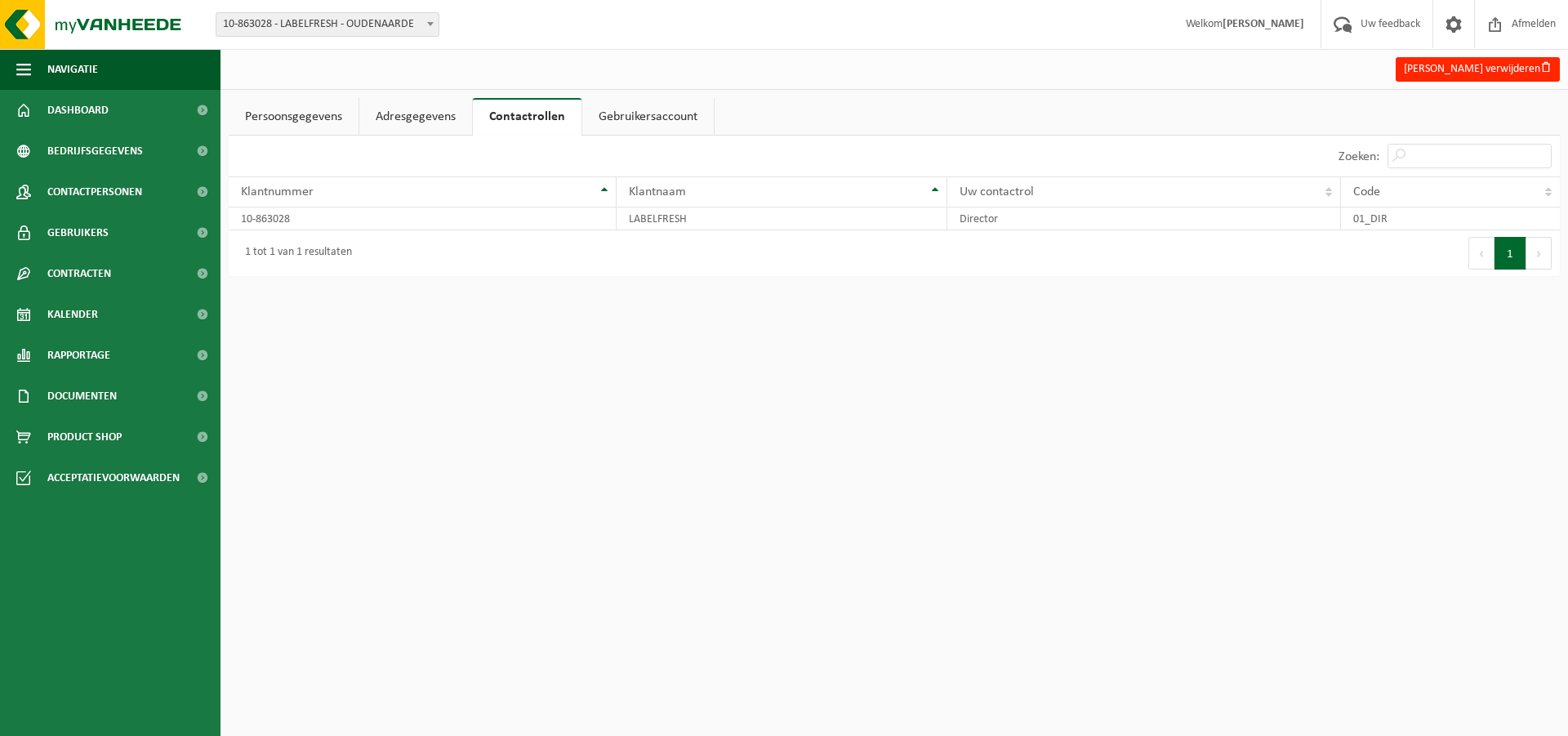
click at [295, 108] on link "Persoonsgegevens" at bounding box center [294, 117] width 130 height 37
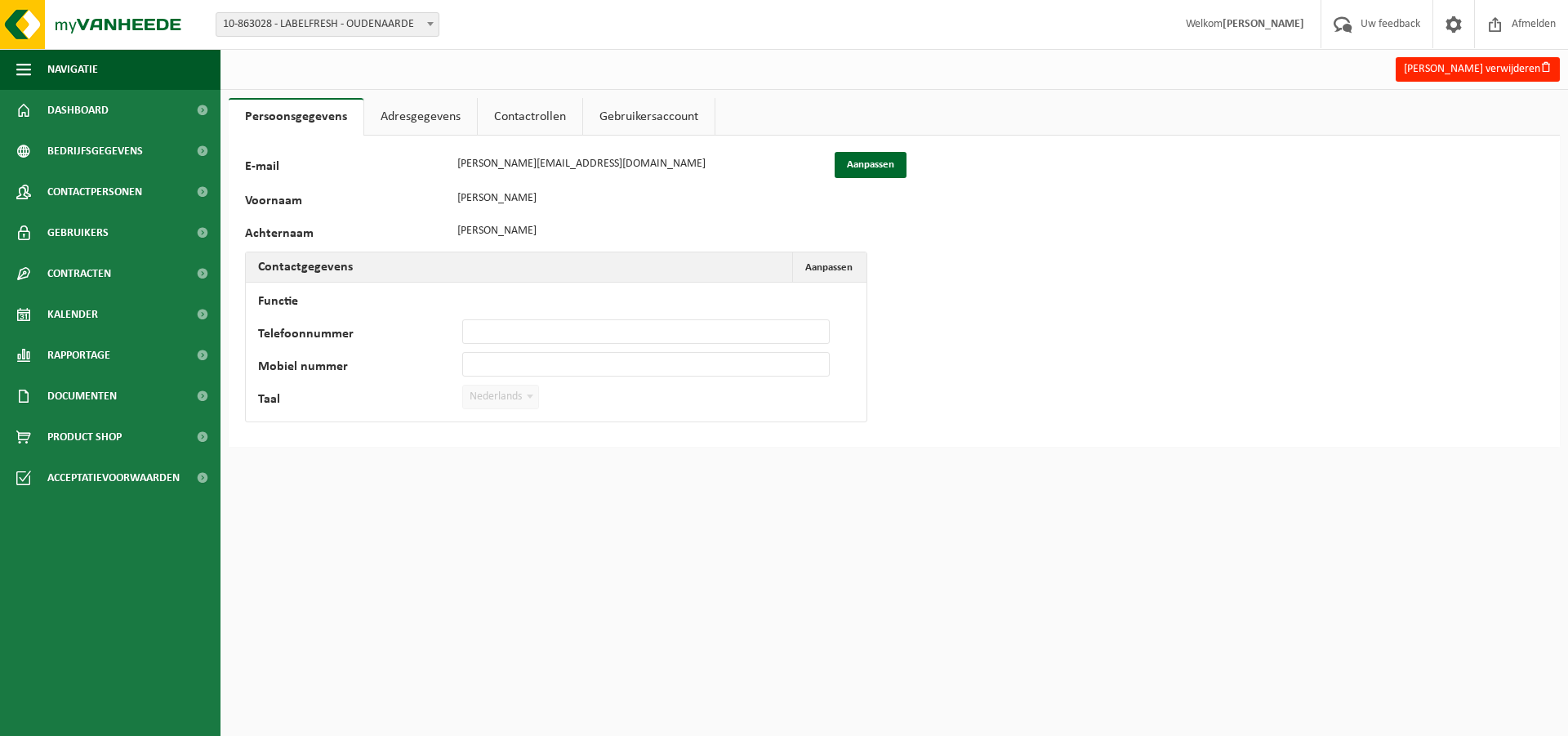
click at [407, 103] on link "Adresgegevens" at bounding box center [420, 117] width 112 height 37
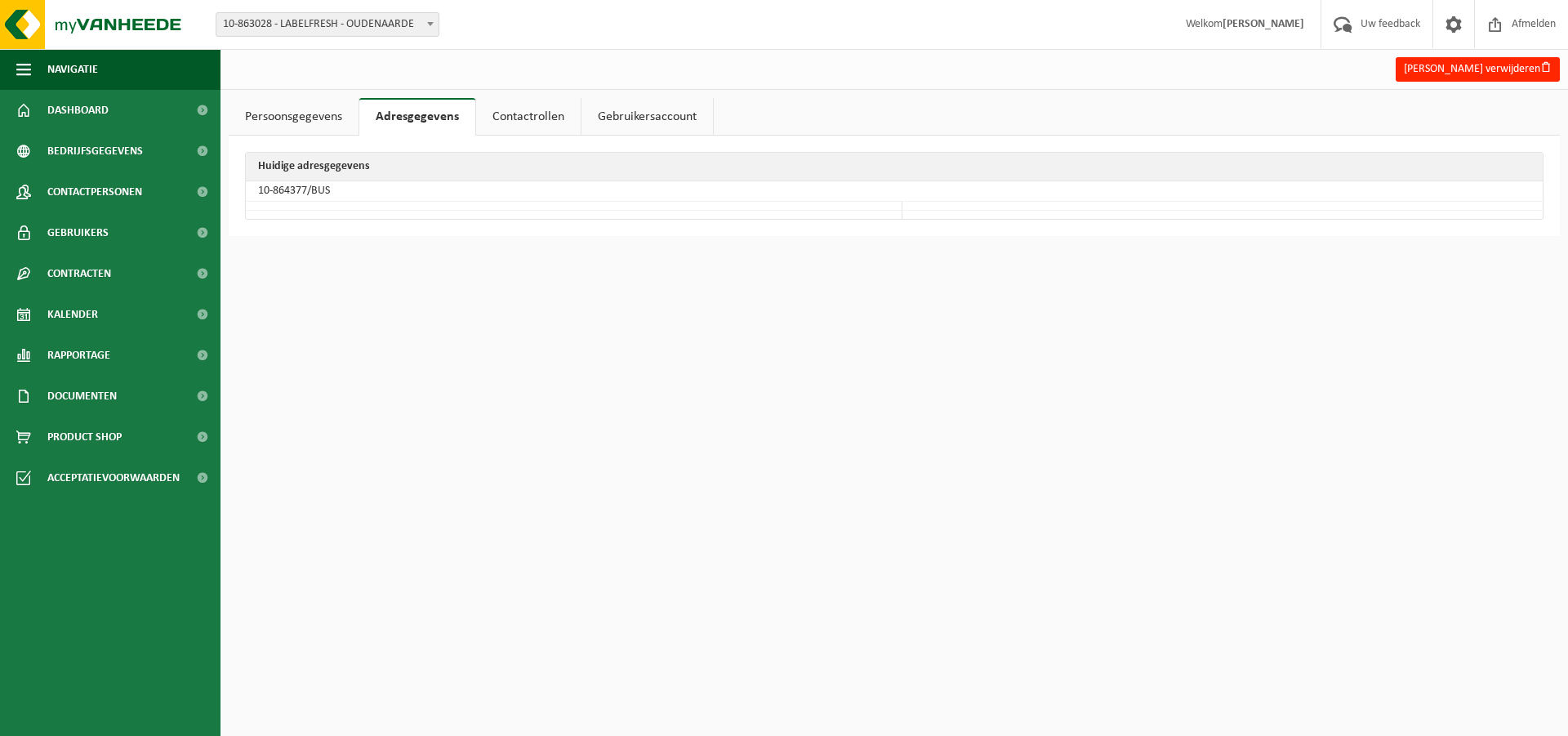
click at [256, 104] on link "Persoonsgegevens" at bounding box center [294, 117] width 130 height 37
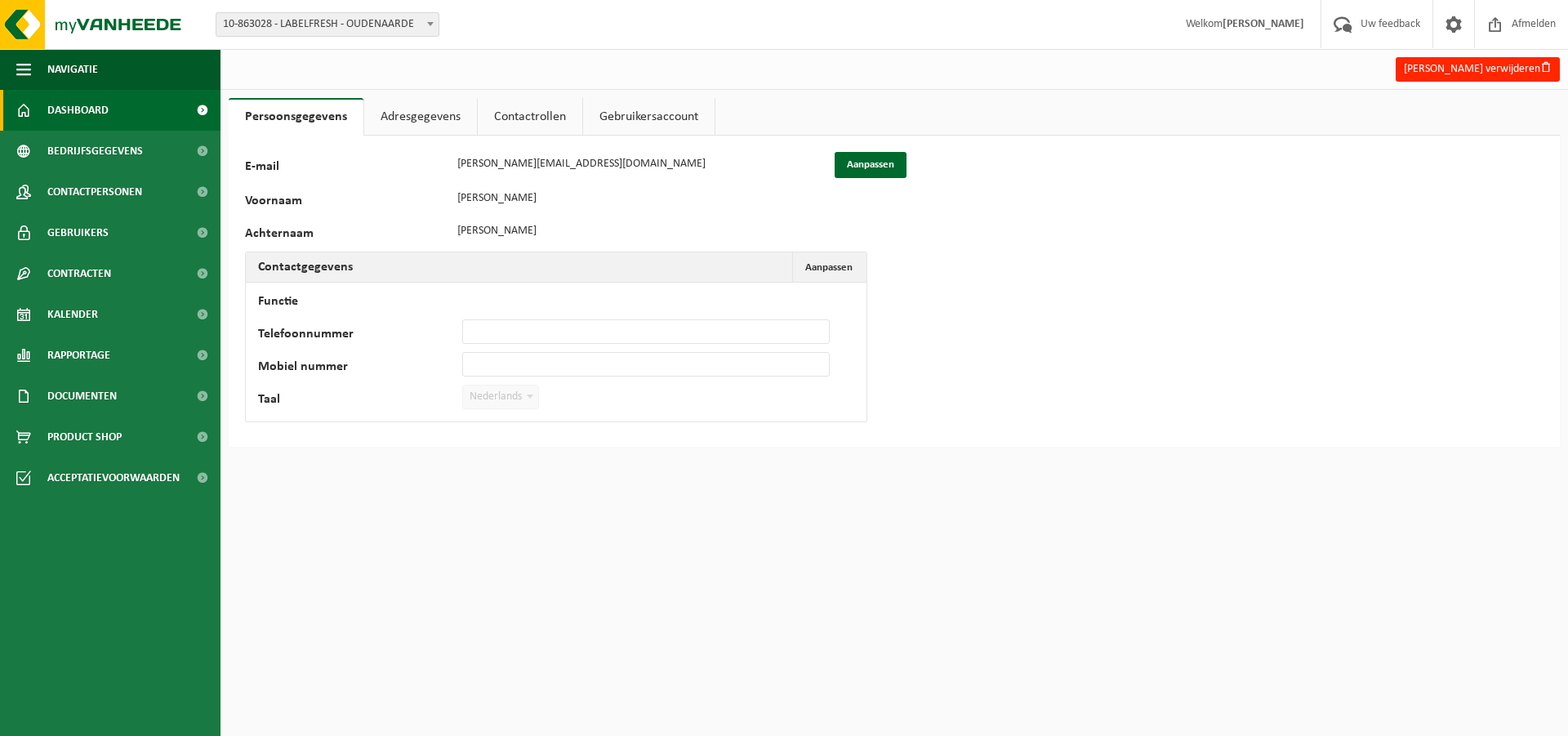
click at [87, 111] on span "Dashboard" at bounding box center [78, 110] width 61 height 41
